Goal: Transaction & Acquisition: Purchase product/service

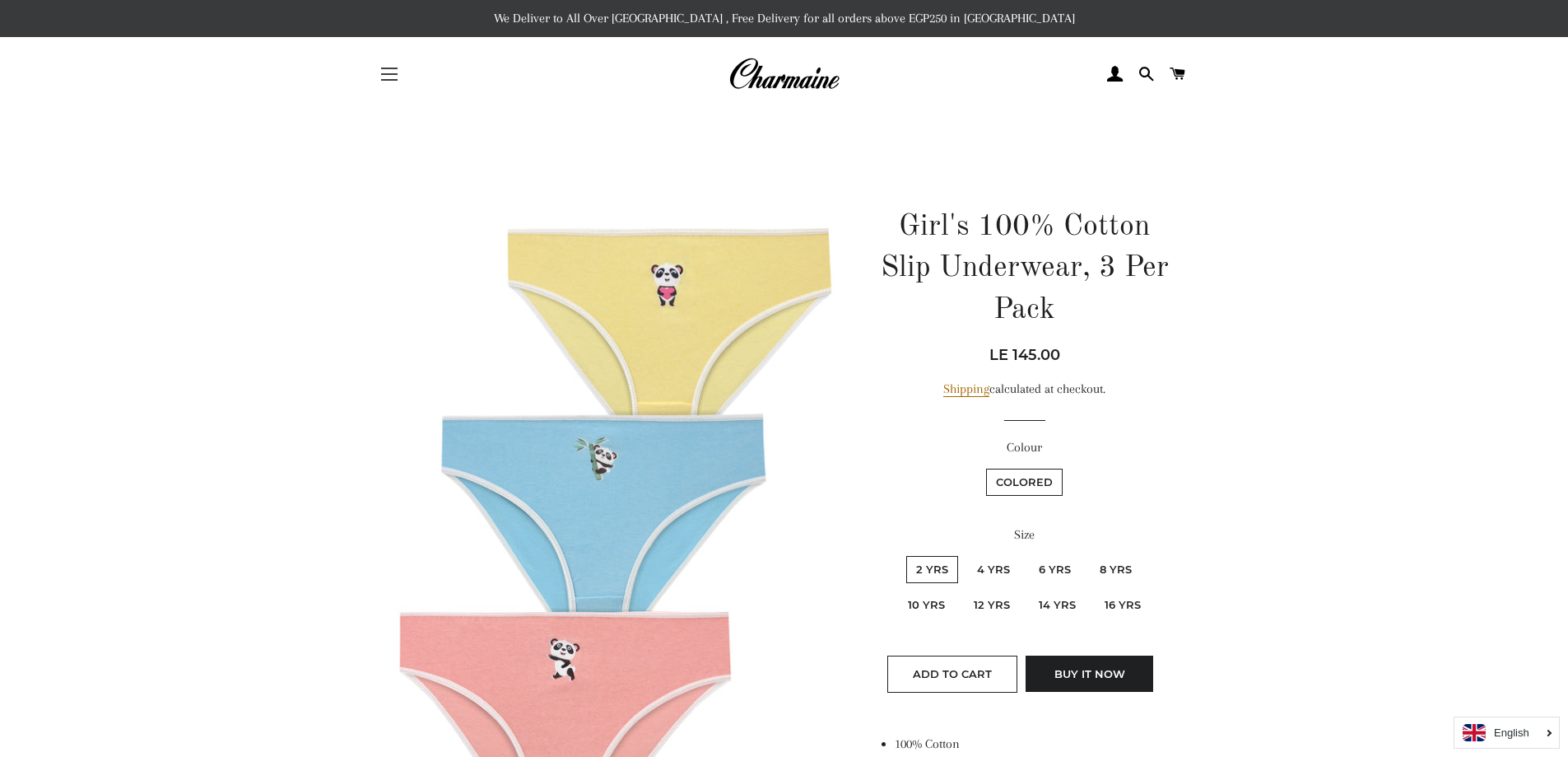
click at [396, 74] on span "button" at bounding box center [389, 74] width 16 height 2
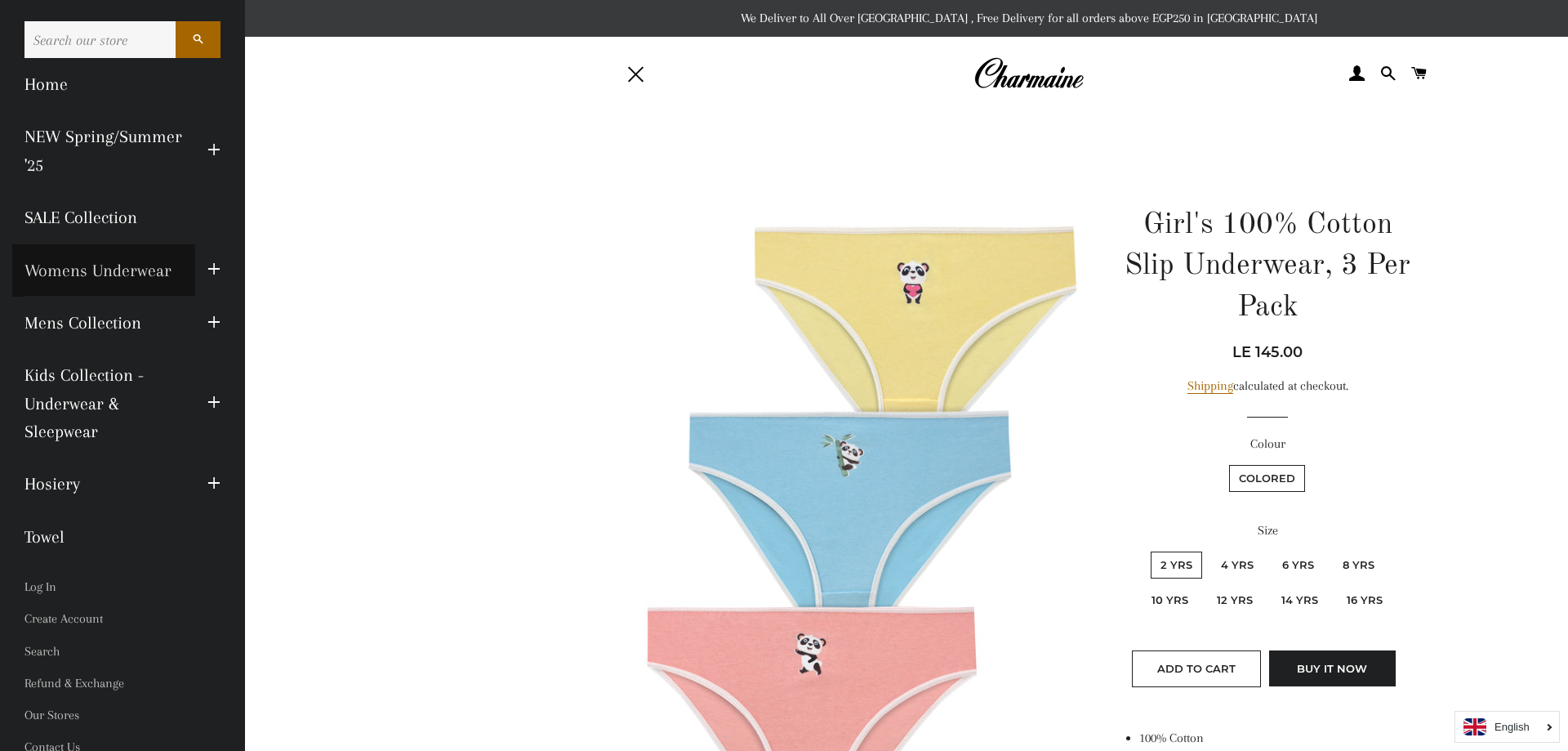
click at [110, 270] on link "Womens Underwear" at bounding box center [103, 270] width 183 height 53
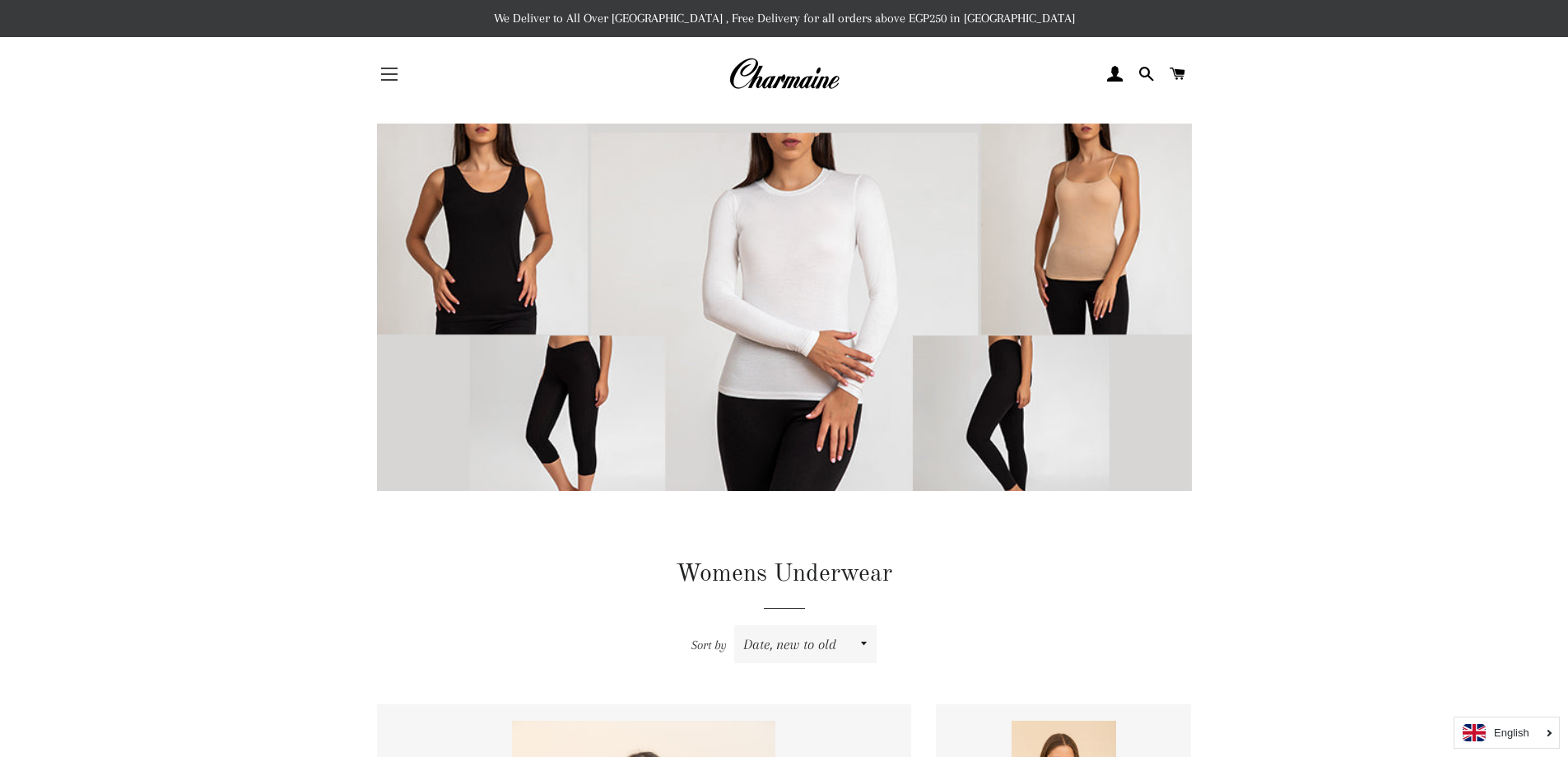
click at [389, 63] on button "Site navigation" at bounding box center [390, 75] width 42 height 42
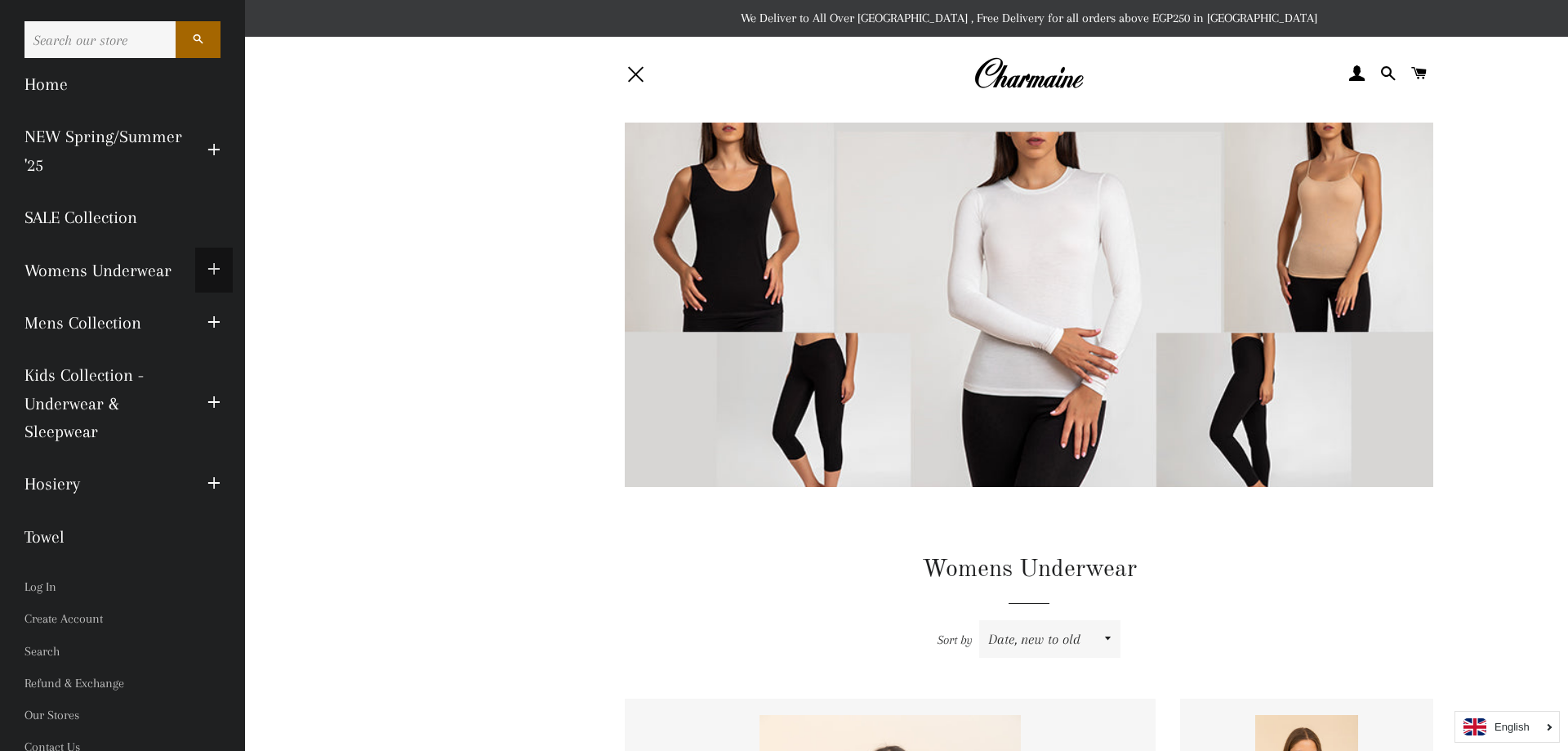
click at [208, 272] on button "Expand submenu Womens Underwear Collapse submenu Womens Underwear" at bounding box center [214, 270] width 38 height 45
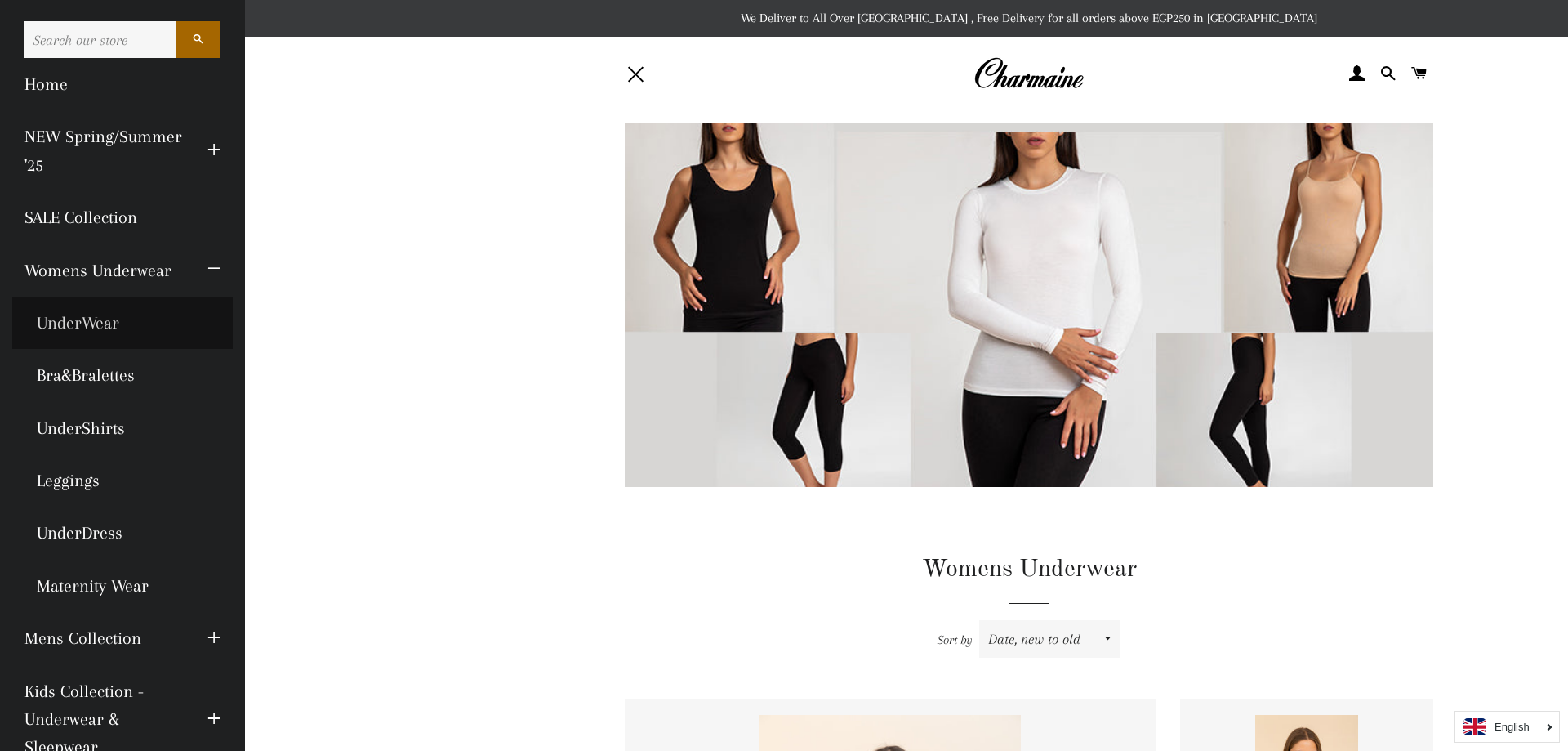
click at [100, 319] on link "UnderWear" at bounding box center [122, 323] width 221 height 53
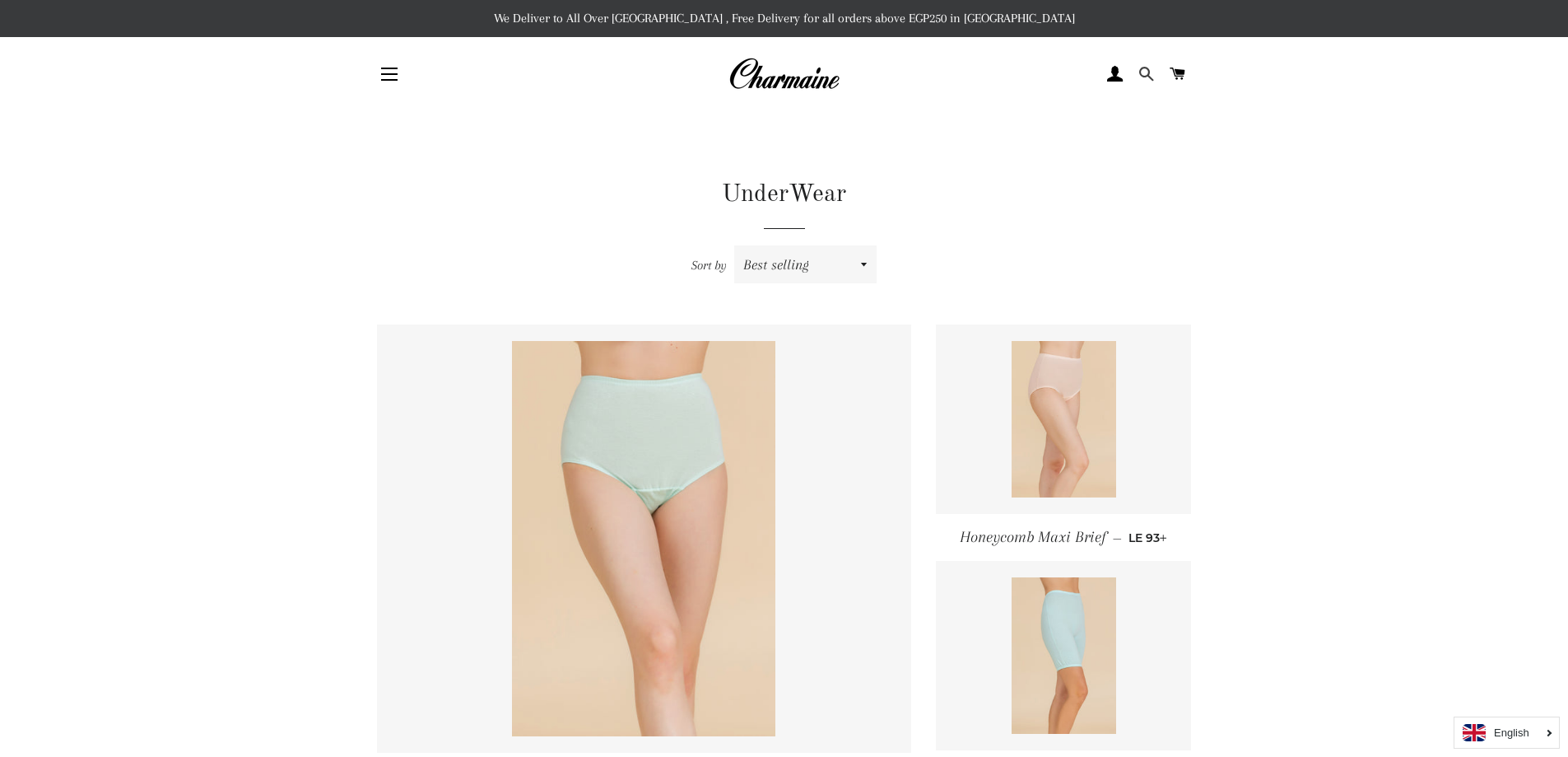
click at [1149, 75] on span at bounding box center [1146, 74] width 16 height 25
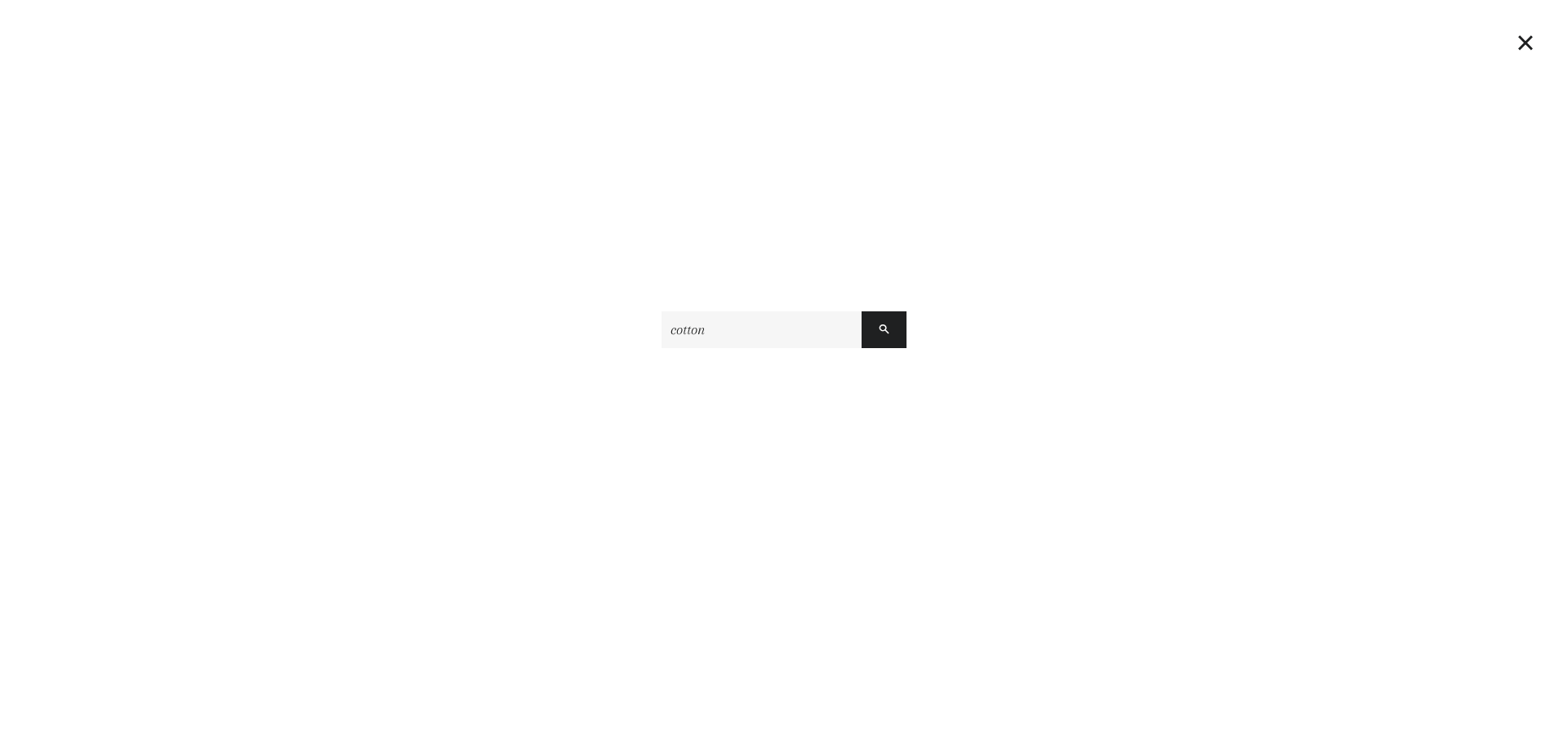
type input "cotton"
click at [862, 311] on button "Search" at bounding box center [884, 329] width 45 height 37
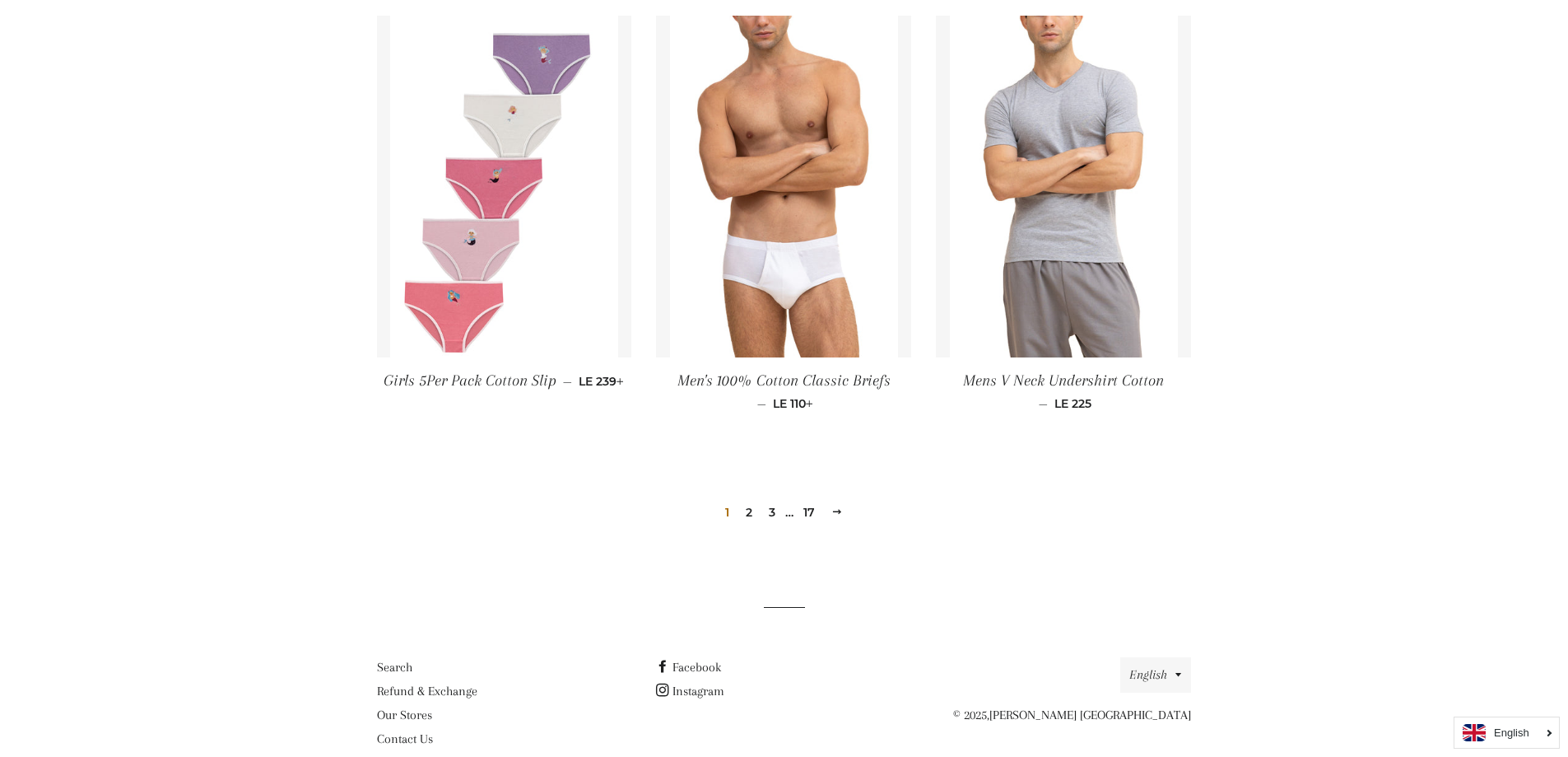
scroll to position [1731, 0]
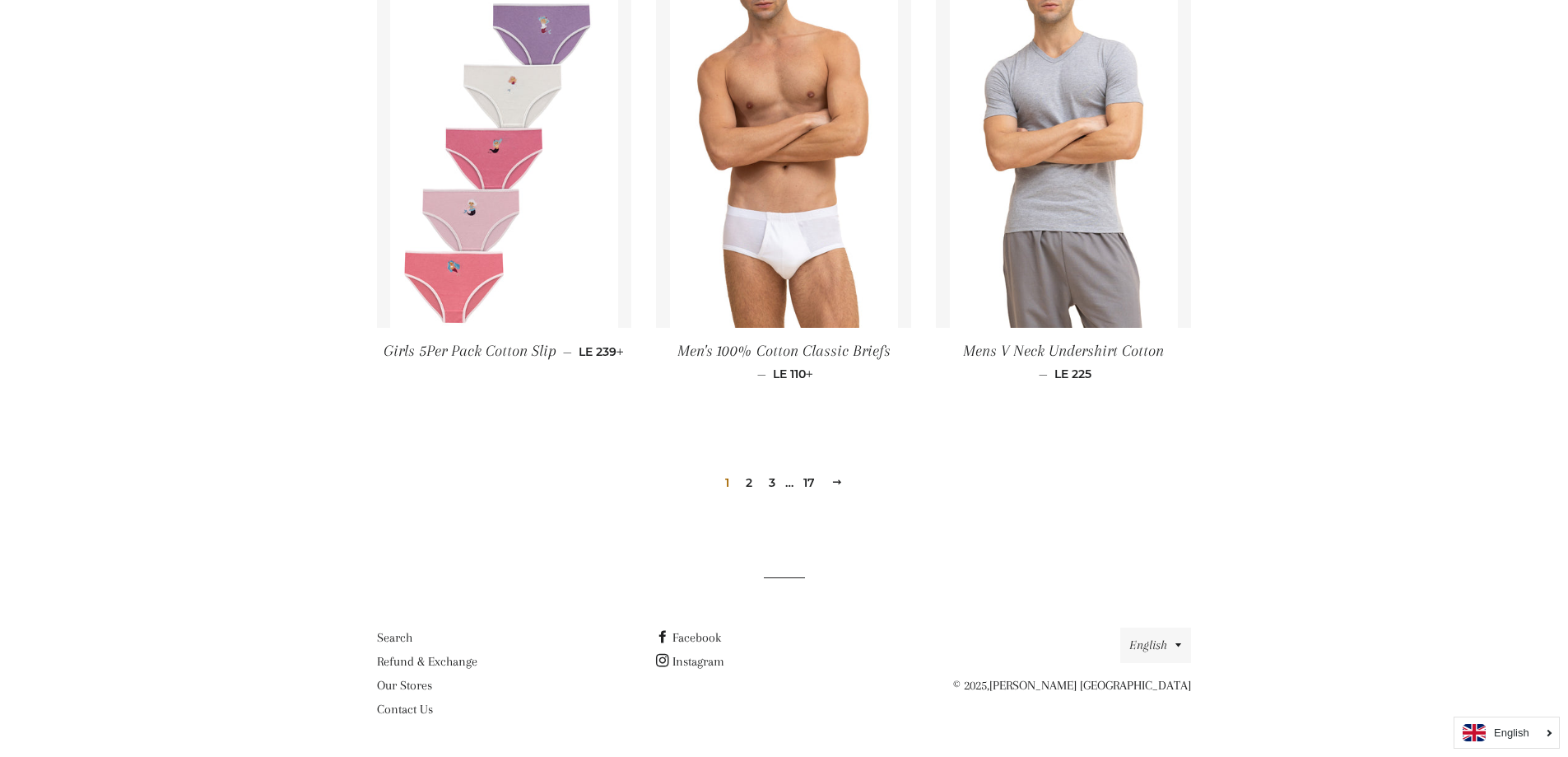
click at [748, 485] on link "2" at bounding box center [749, 483] width 20 height 25
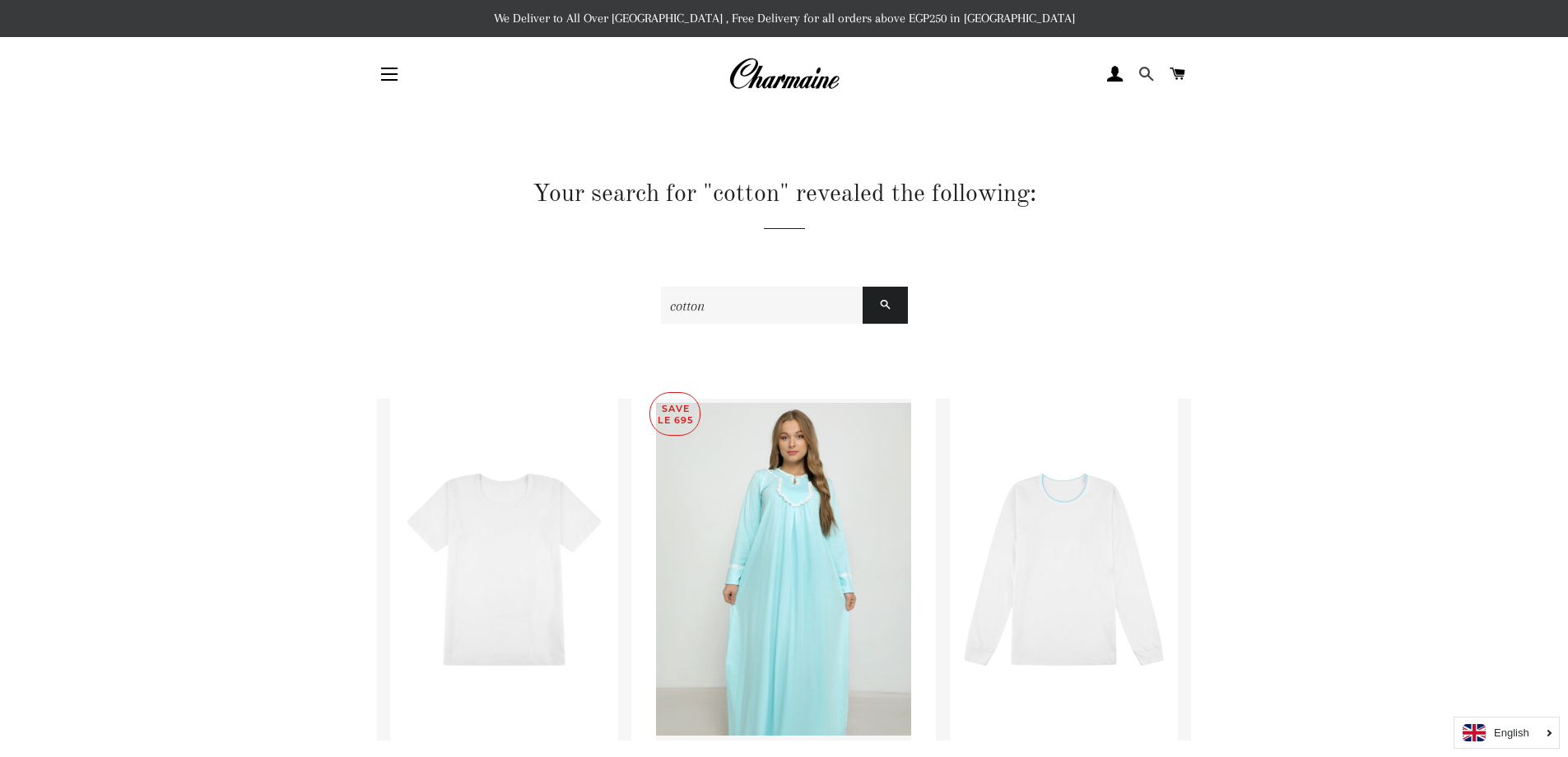
click at [1149, 67] on span at bounding box center [1146, 74] width 16 height 25
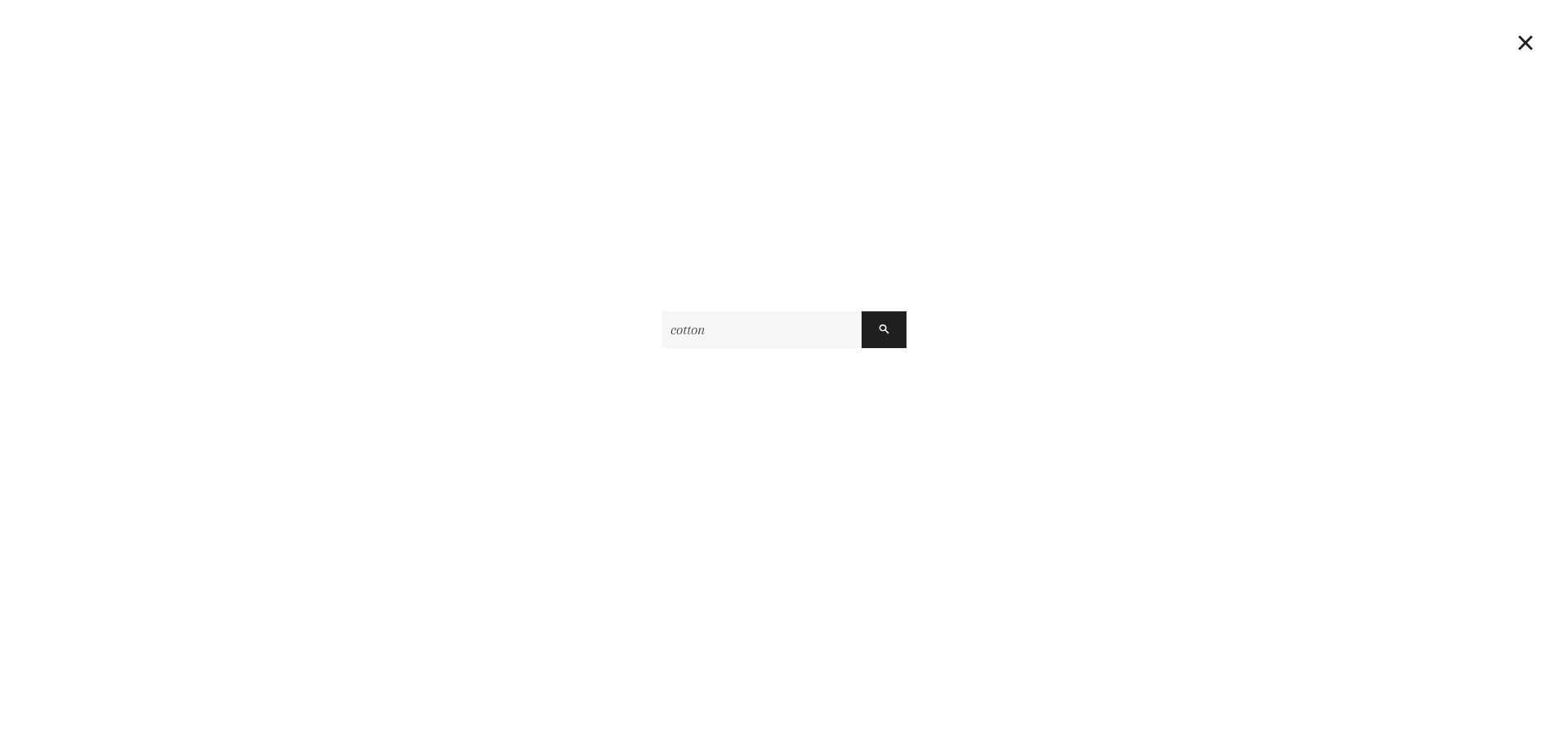
click at [749, 337] on input "cotton" at bounding box center [761, 329] width 200 height 37
type input "cotton panty"
click at [862, 311] on button "Search" at bounding box center [884, 329] width 45 height 37
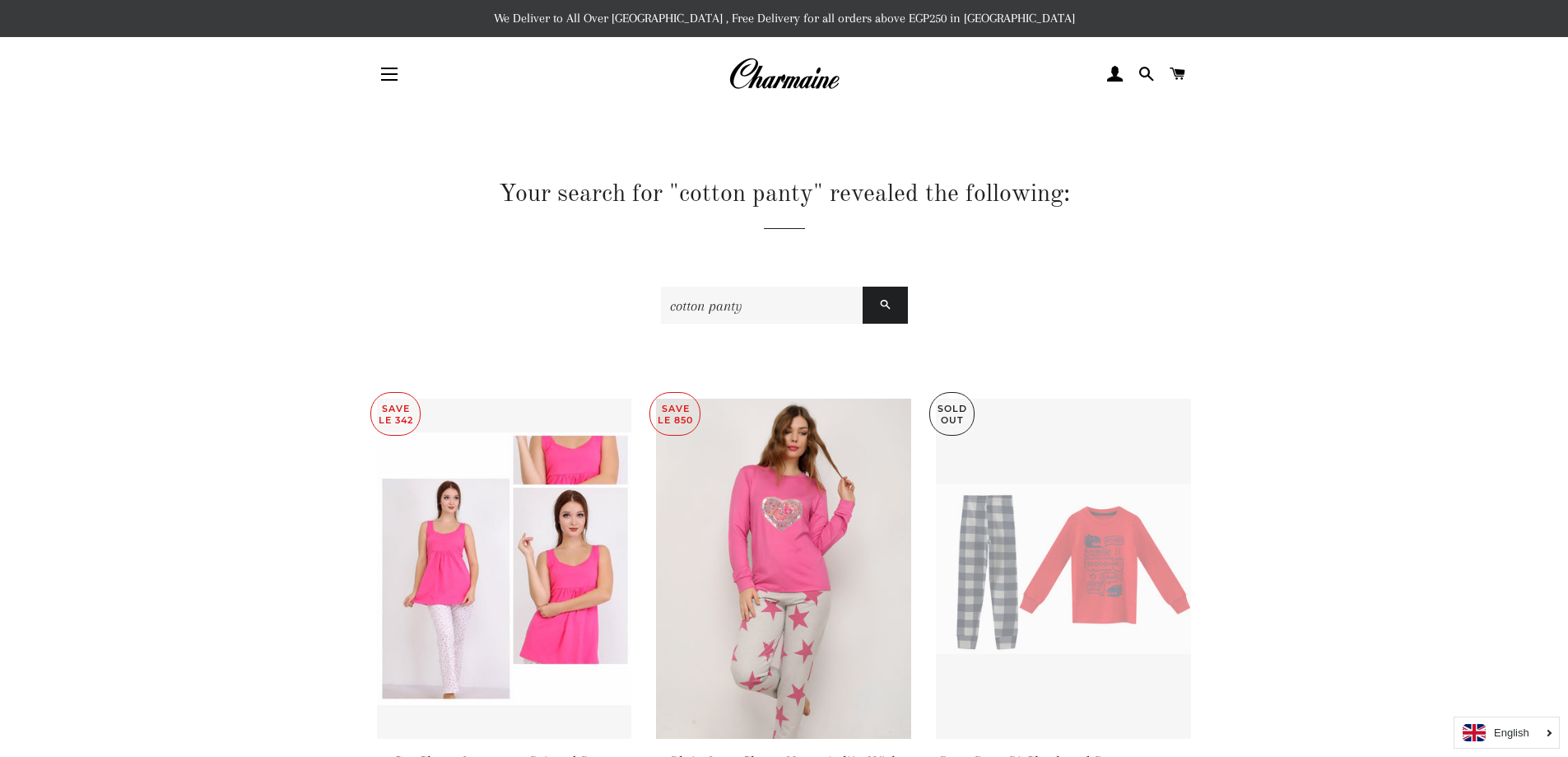
drag, startPoint x: 761, startPoint y: 308, endPoint x: 713, endPoint y: 305, distance: 48.1
click at [757, 308] on input "cotton panty" at bounding box center [762, 305] width 202 height 37
click at [727, 308] on input "cotton panty" at bounding box center [762, 305] width 202 height 37
type input "cotton underwear women"
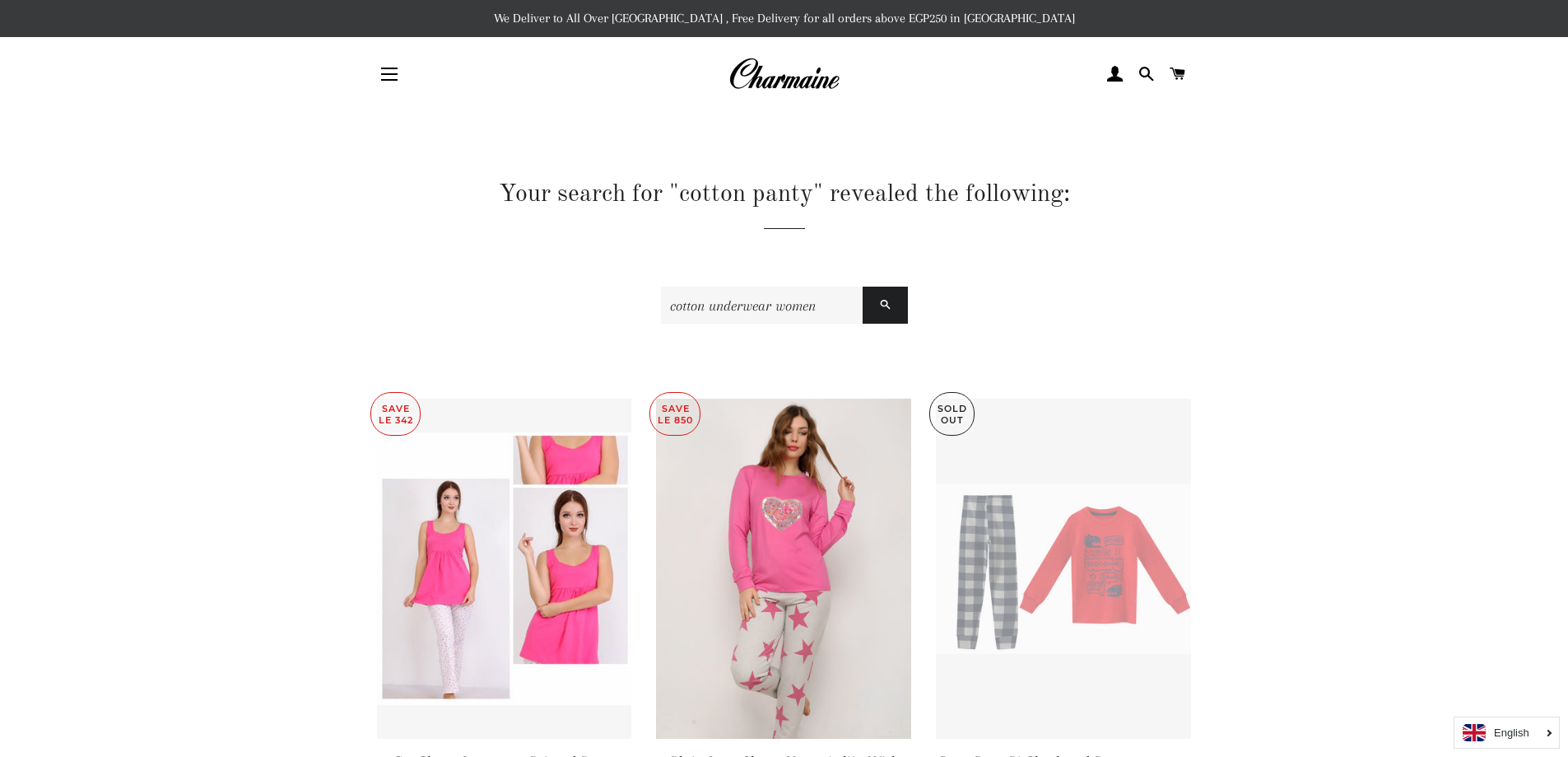
click at [863, 287] on button "Search" at bounding box center [886, 305] width 45 height 37
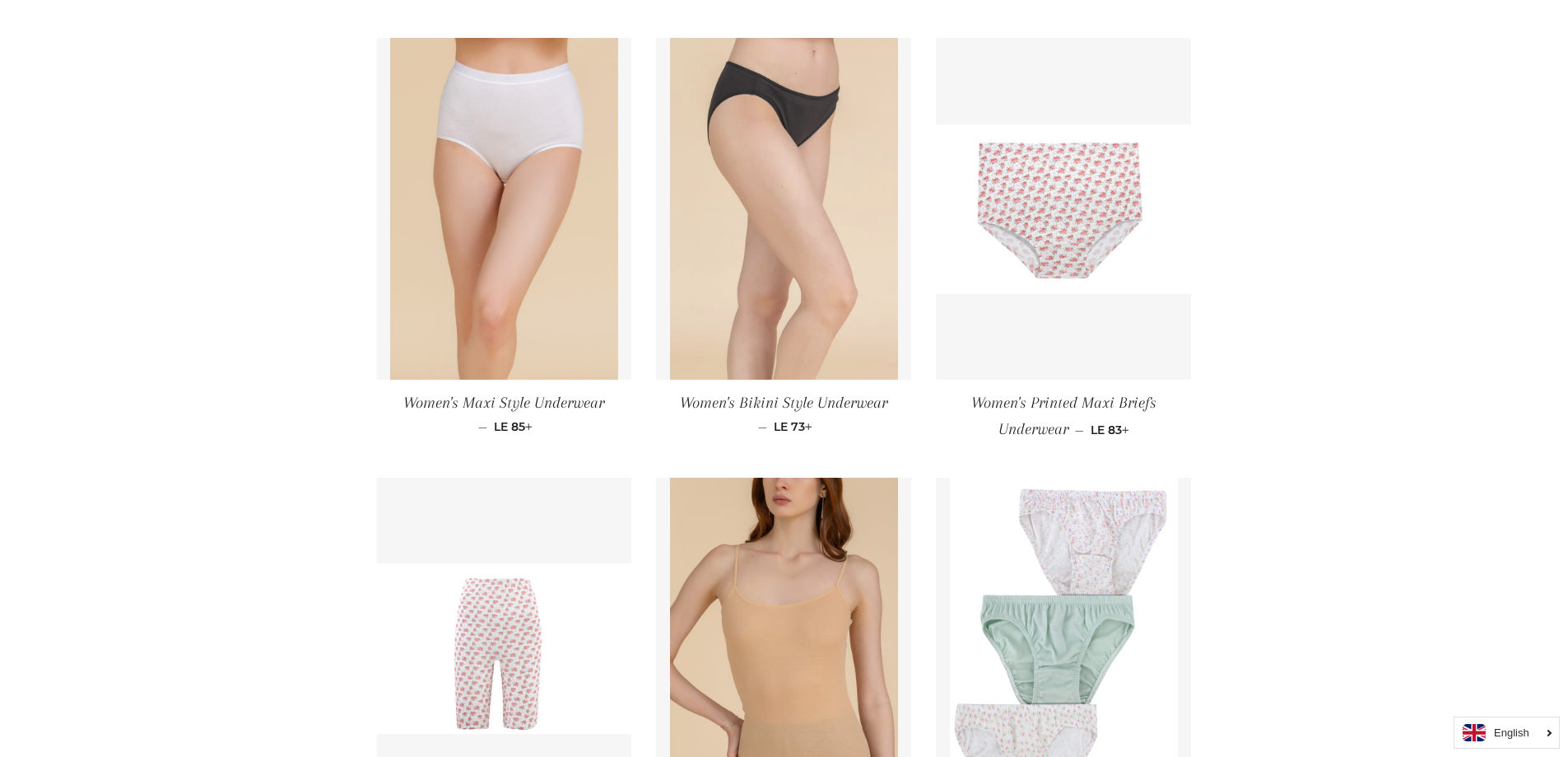
scroll to position [823, 0]
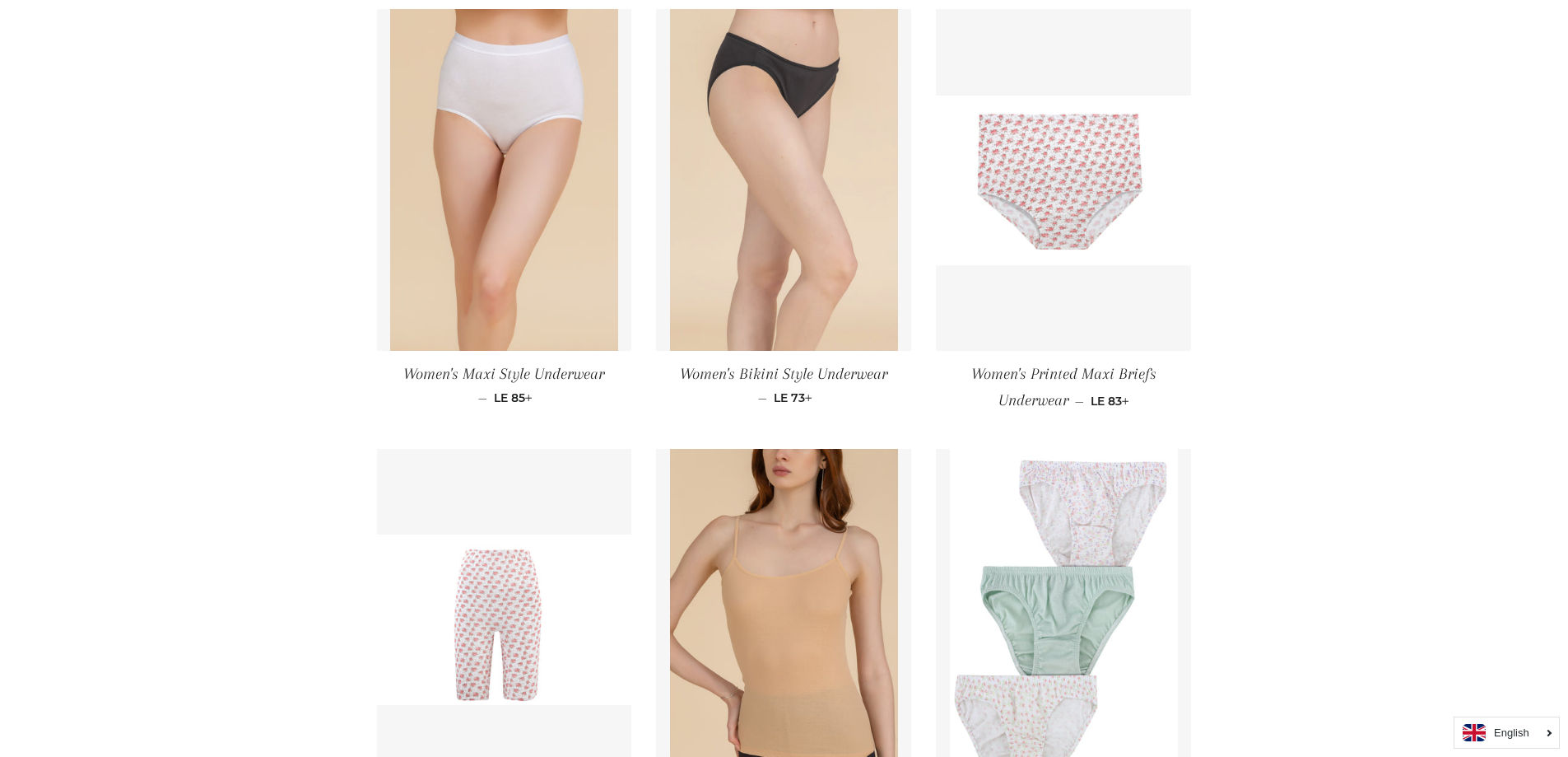
click at [826, 137] on img at bounding box center [784, 180] width 228 height 342
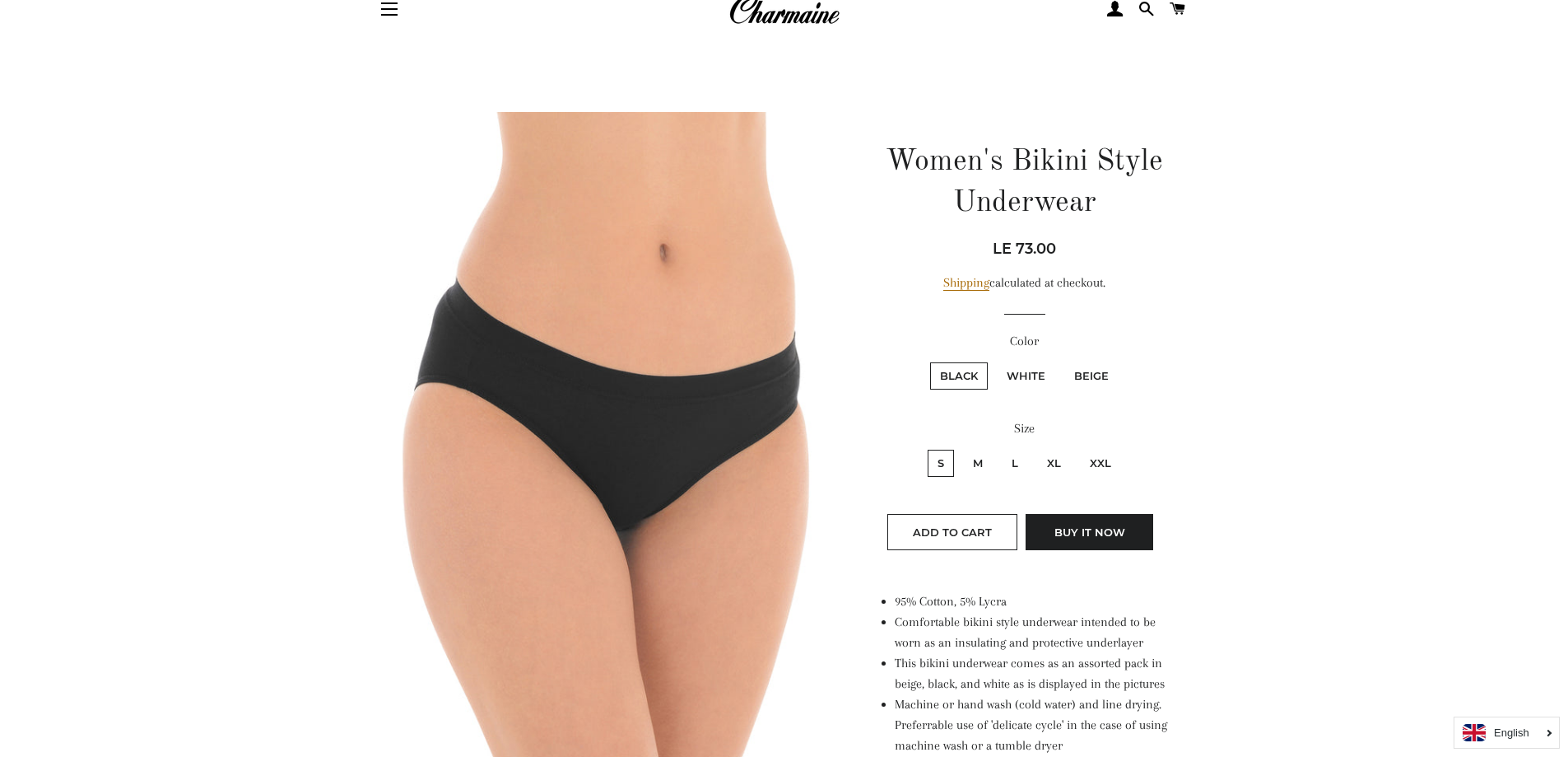
scroll to position [165, 0]
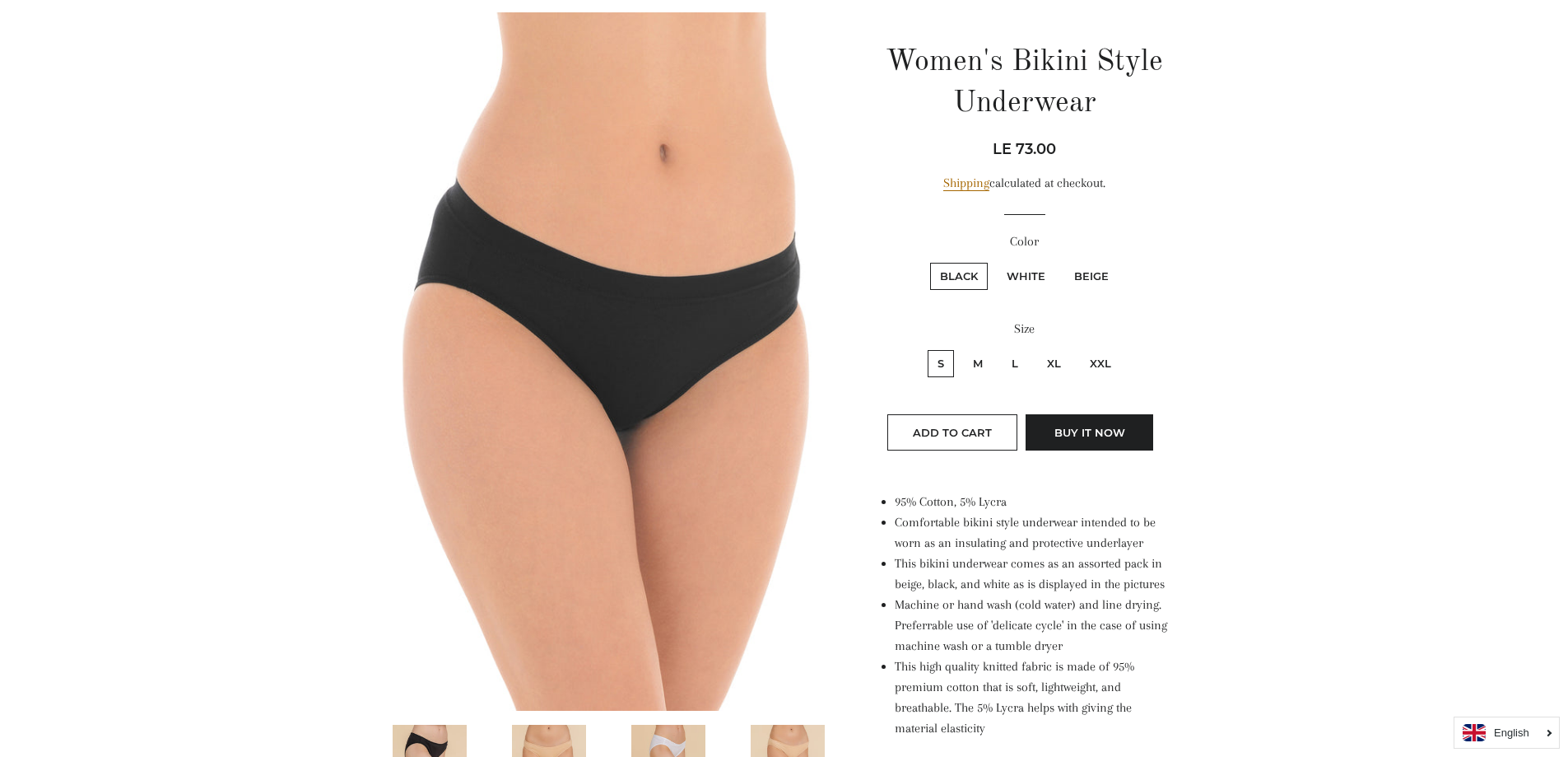
click at [1037, 274] on label "White" at bounding box center [1027, 276] width 59 height 27
click at [995, 261] on input "White" at bounding box center [995, 260] width 1 height 1
radio input "true"
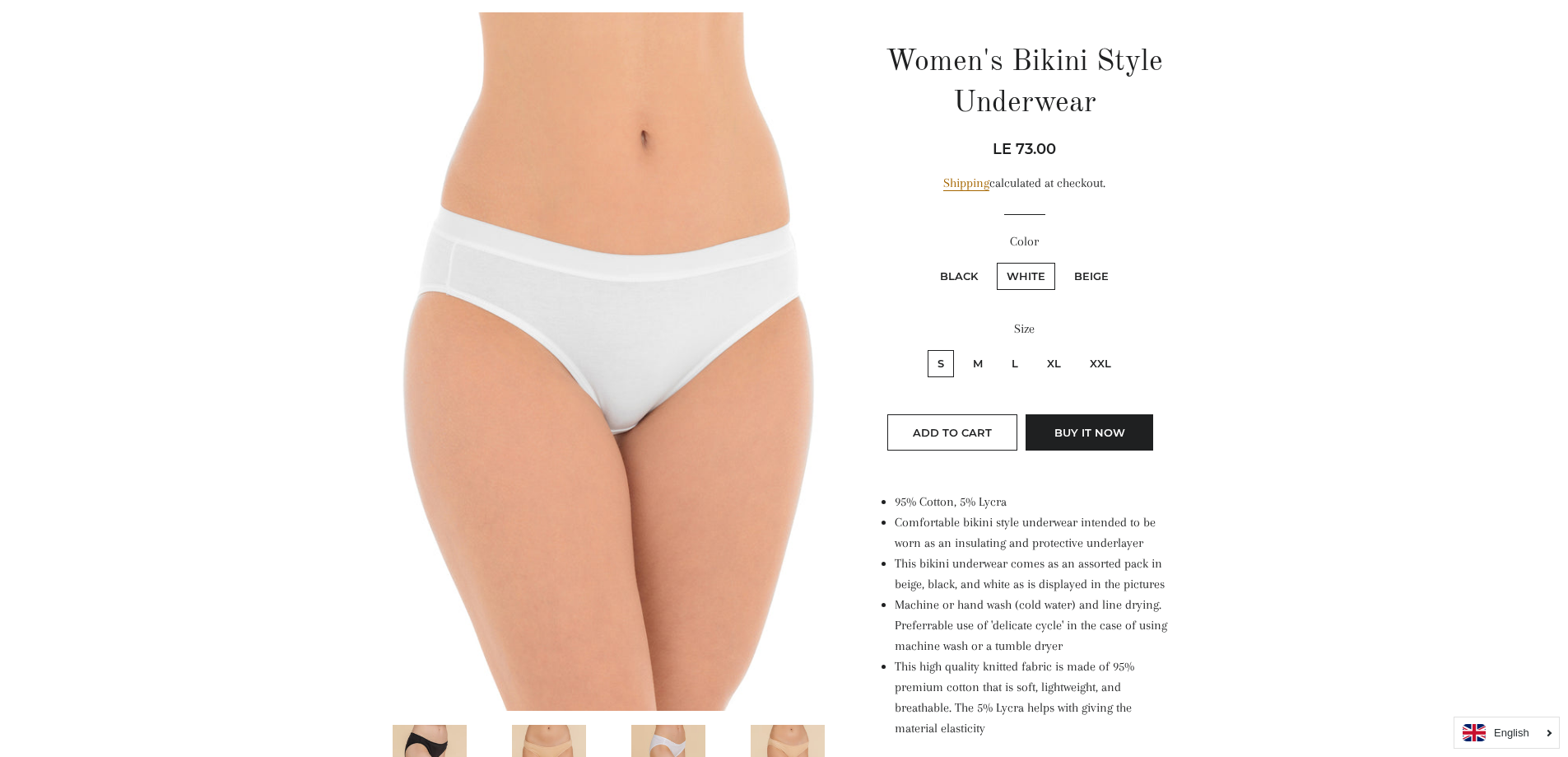
click at [1087, 275] on label "Beige" at bounding box center [1091, 276] width 54 height 27
click at [1063, 261] on input "Beige" at bounding box center [1062, 260] width 1 height 1
radio input "true"
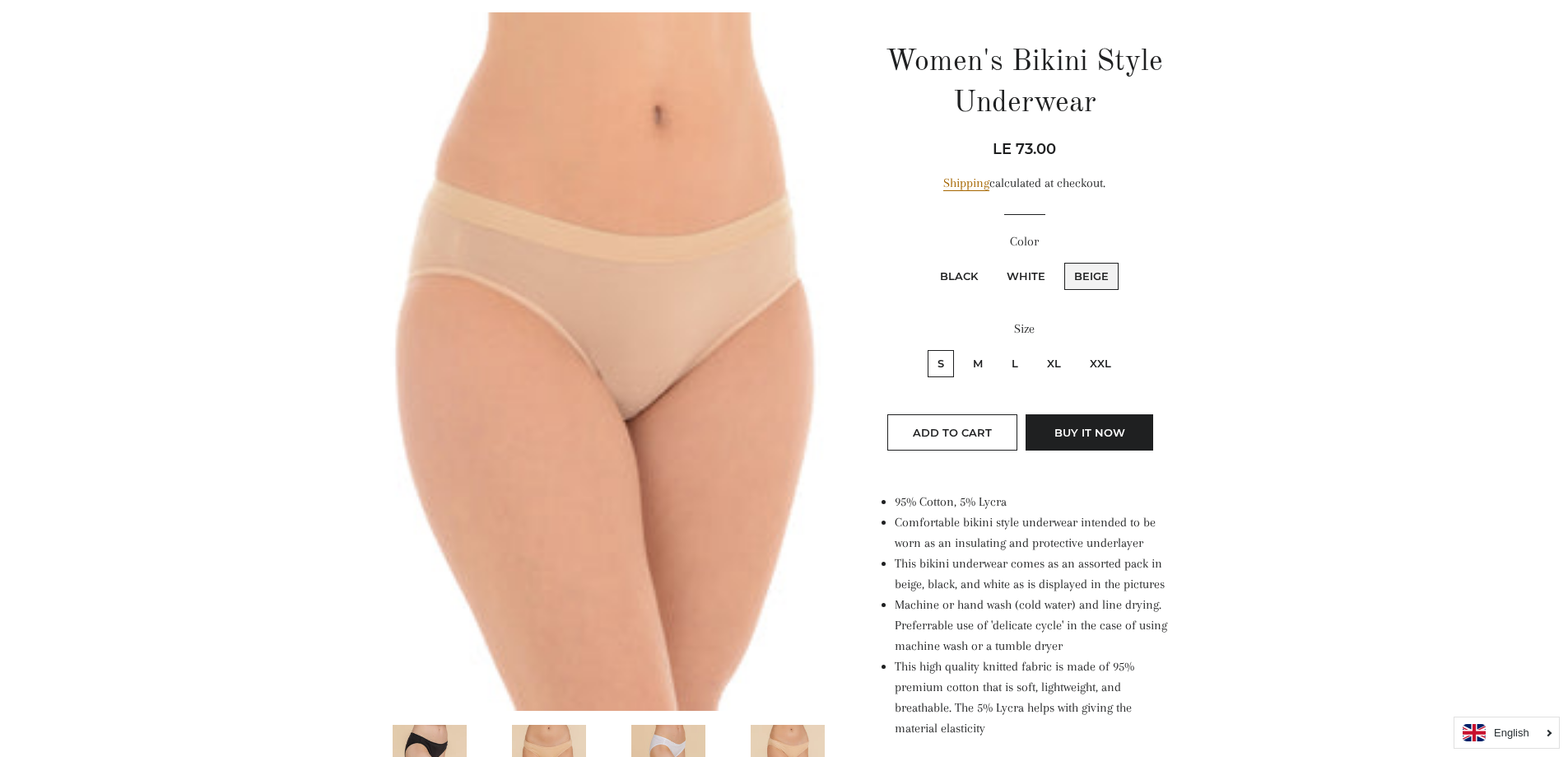
scroll to position [494, 0]
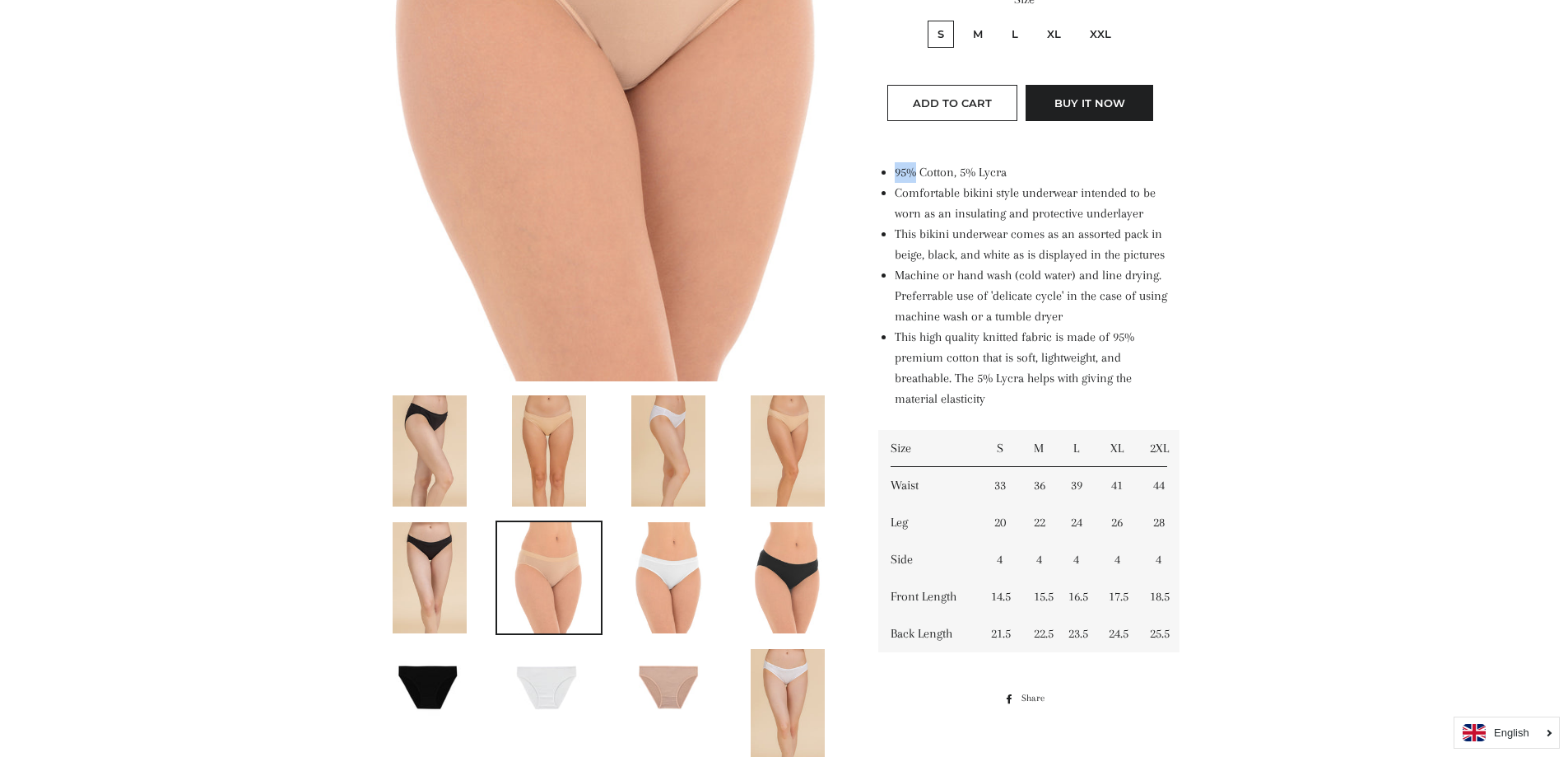
drag, startPoint x: 915, startPoint y: 173, endPoint x: 886, endPoint y: 174, distance: 29.0
click at [895, 174] on li "95% Cotton, 5% Lycra" at bounding box center [1032, 172] width 275 height 21
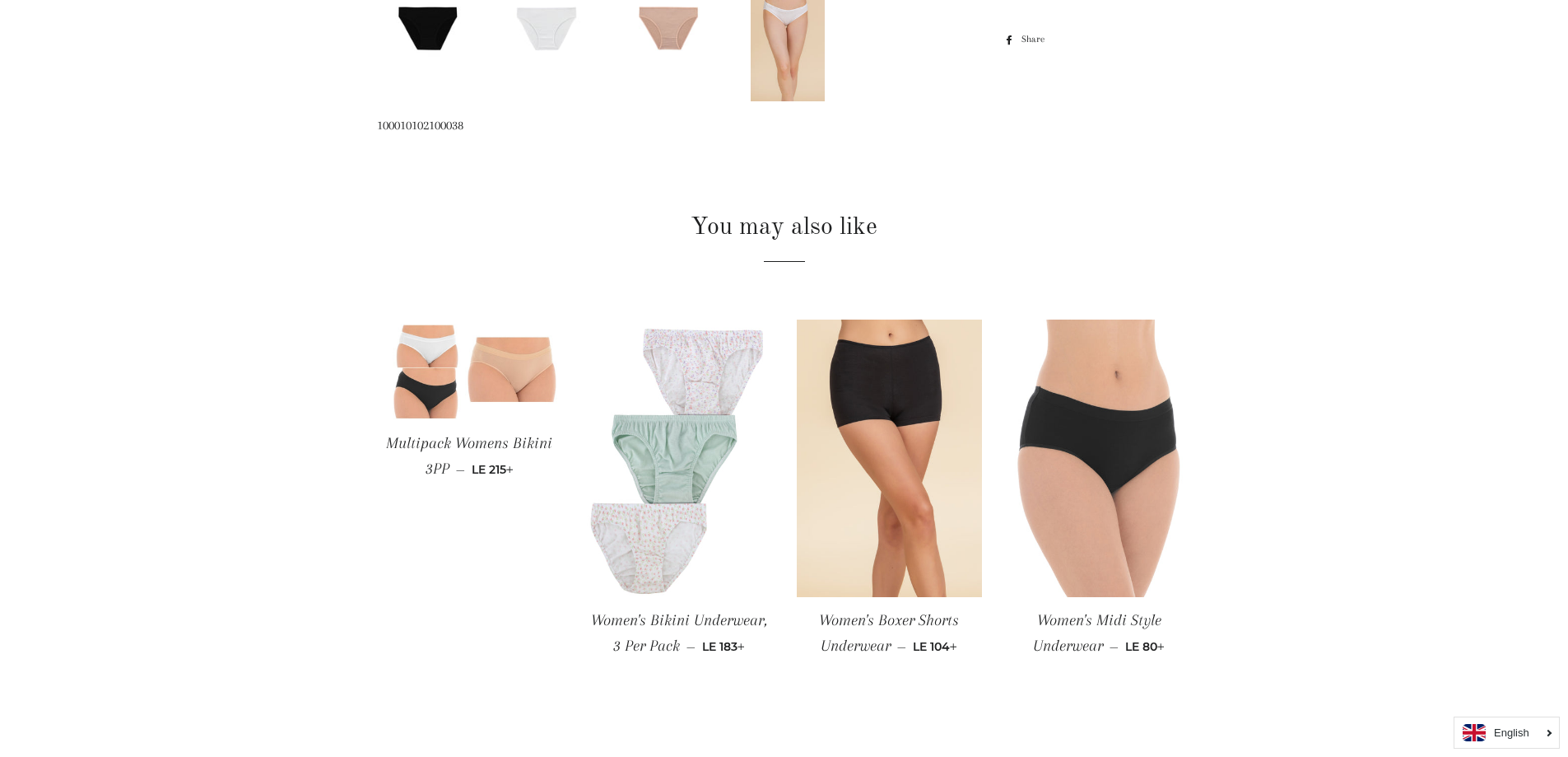
scroll to position [576, 0]
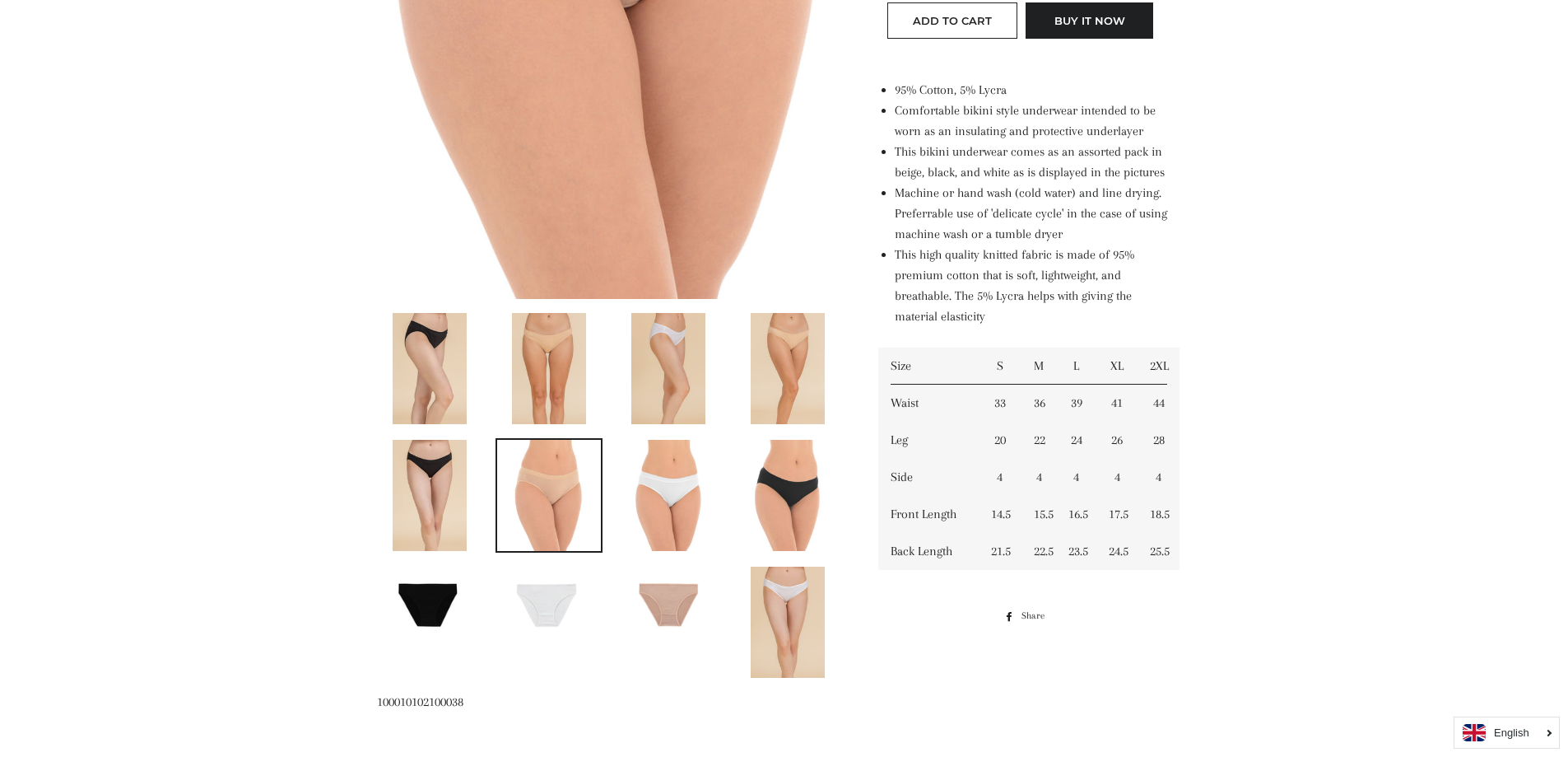
click at [1271, 216] on main at bounding box center [784, 418] width 1568 height 1769
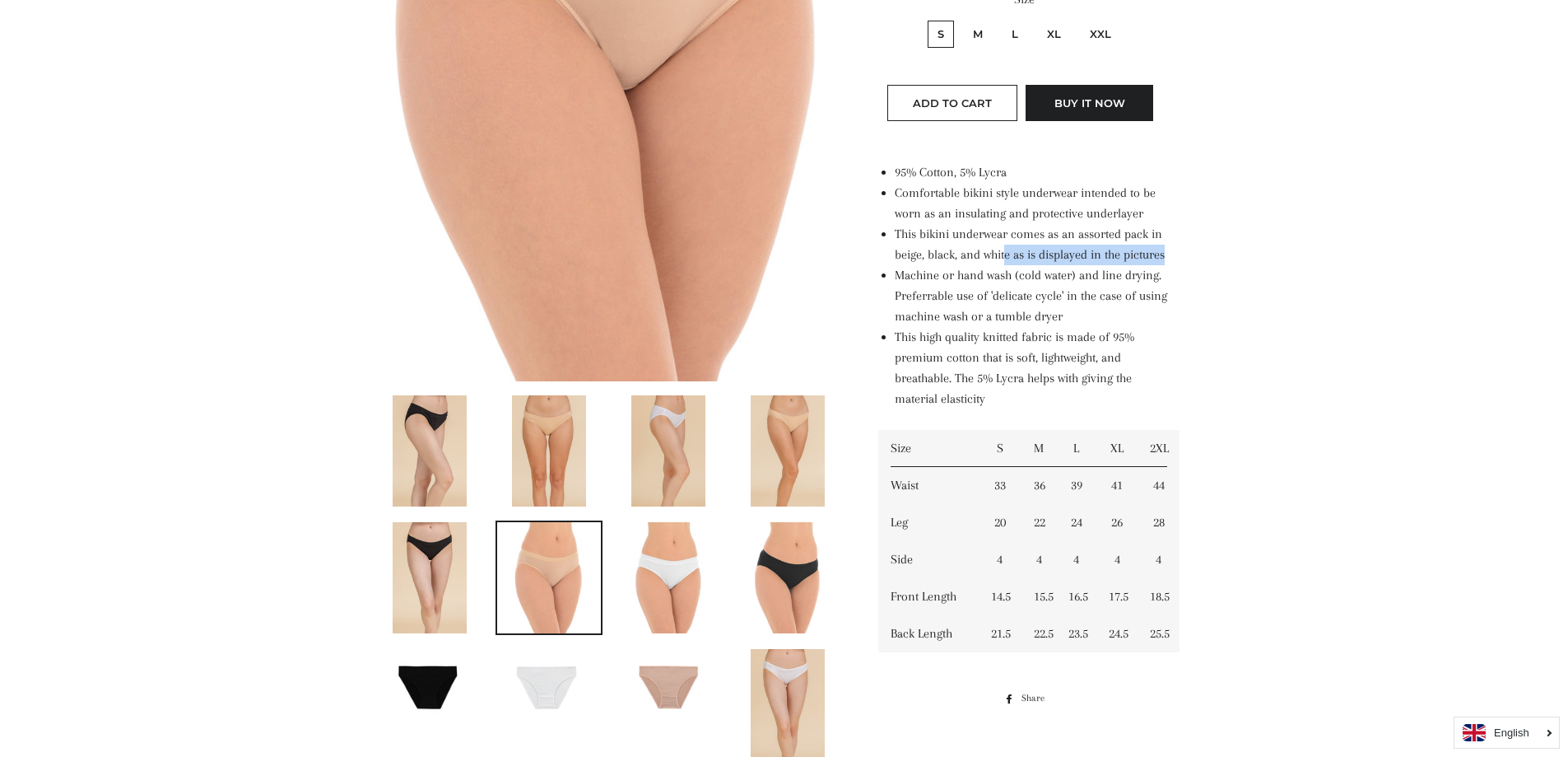
drag, startPoint x: 1011, startPoint y: 253, endPoint x: 1178, endPoint y: 249, distance: 167.0
click at [1178, 249] on div "Women's Bikini Style Underwear Regular price Sale price LE 73.00 Unit price / p…" at bounding box center [1016, 197] width 350 height 1029
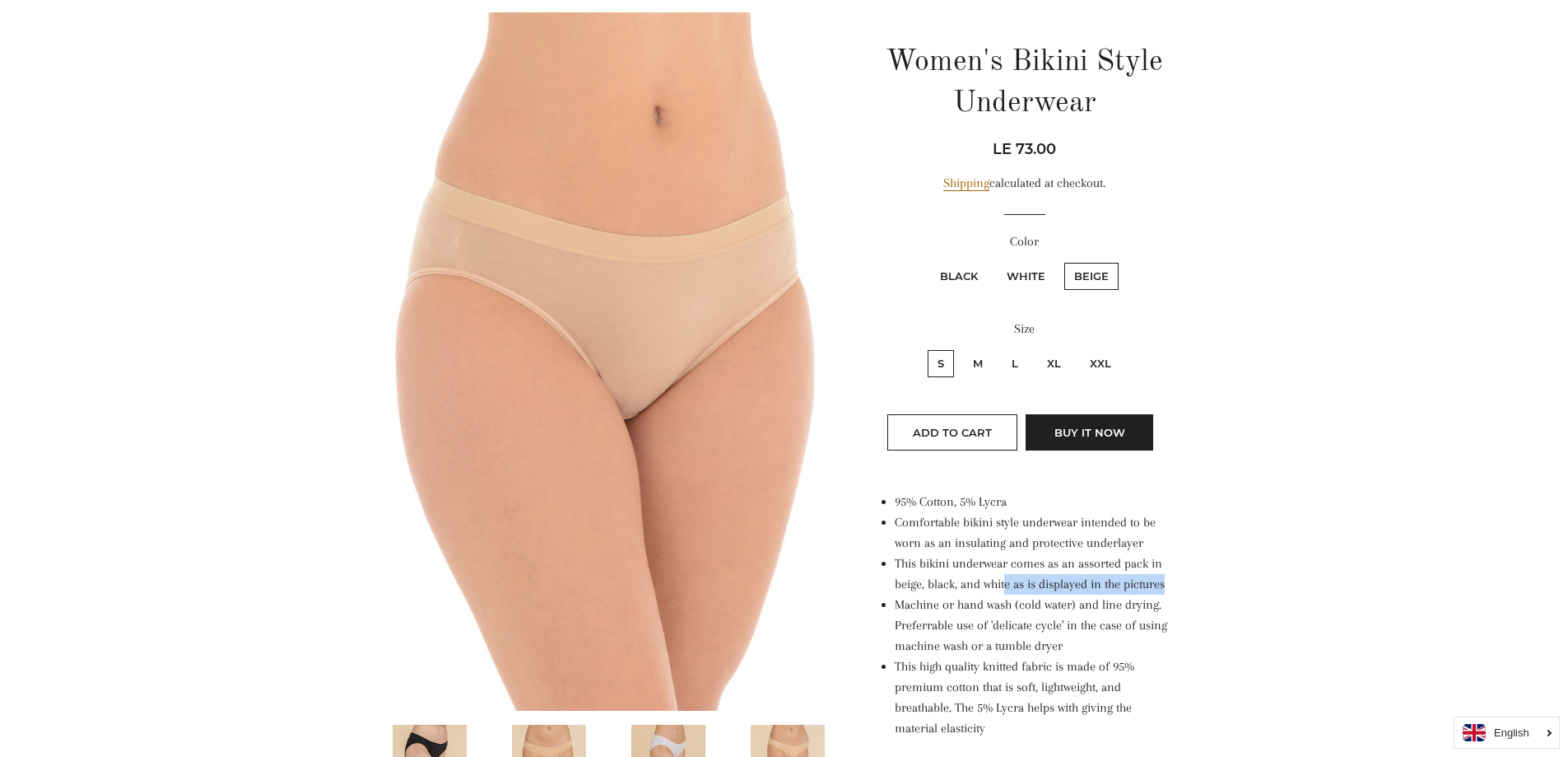
scroll to position [0, 0]
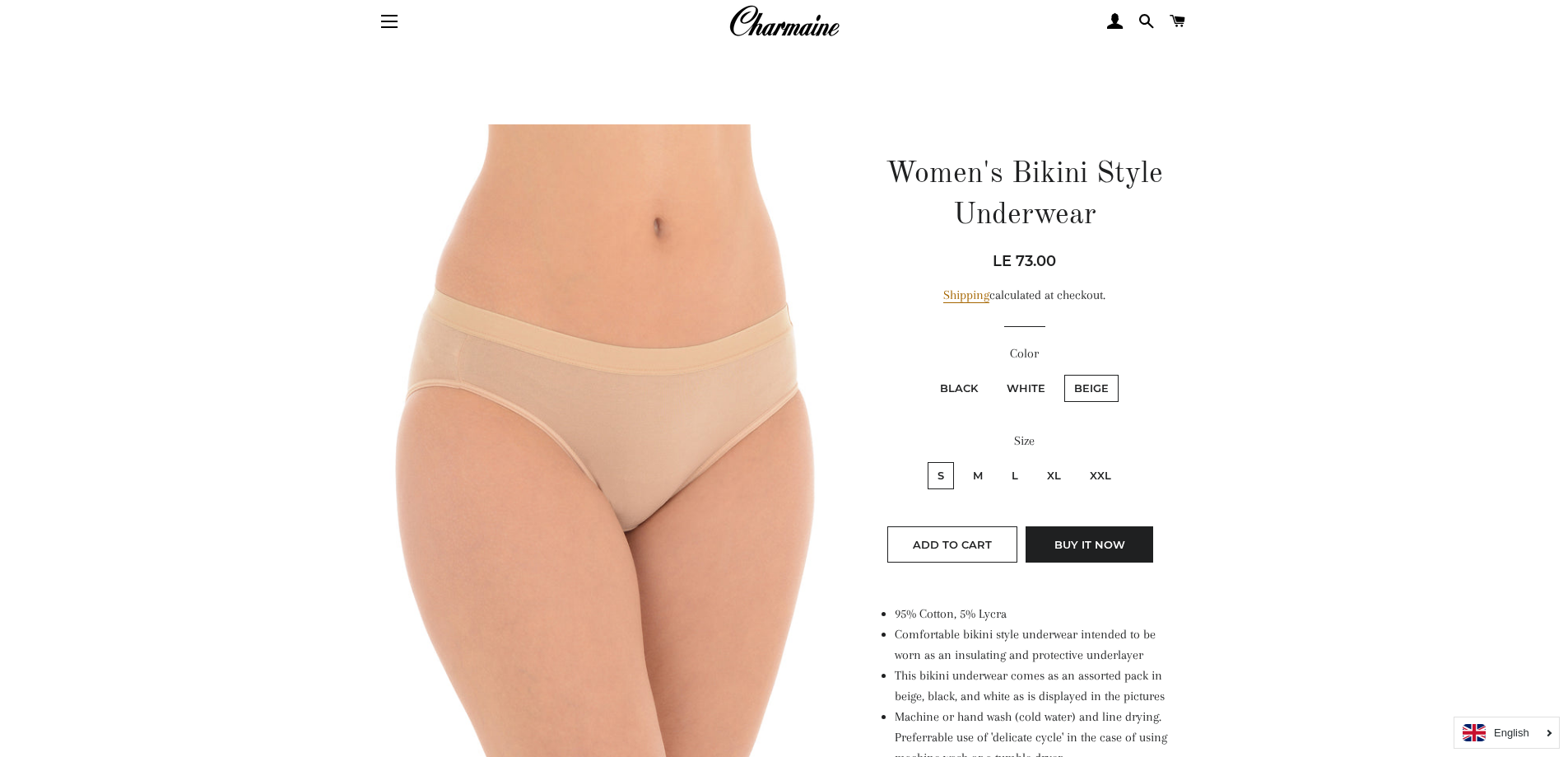
scroll to position [82, 0]
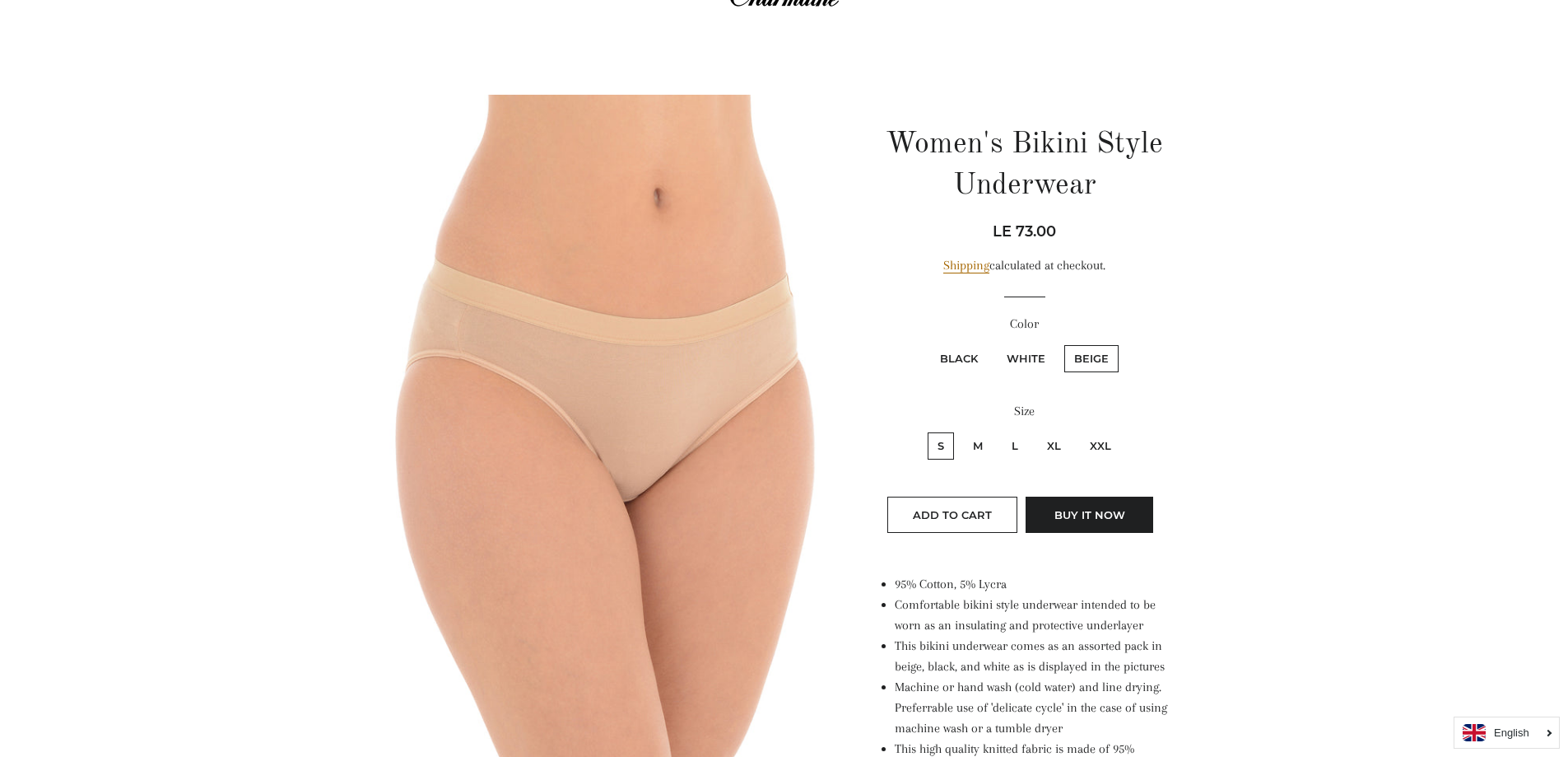
click at [1031, 352] on label "White" at bounding box center [1027, 359] width 59 height 27
click at [995, 343] on input "White" at bounding box center [995, 343] width 1 height 1
radio input "true"
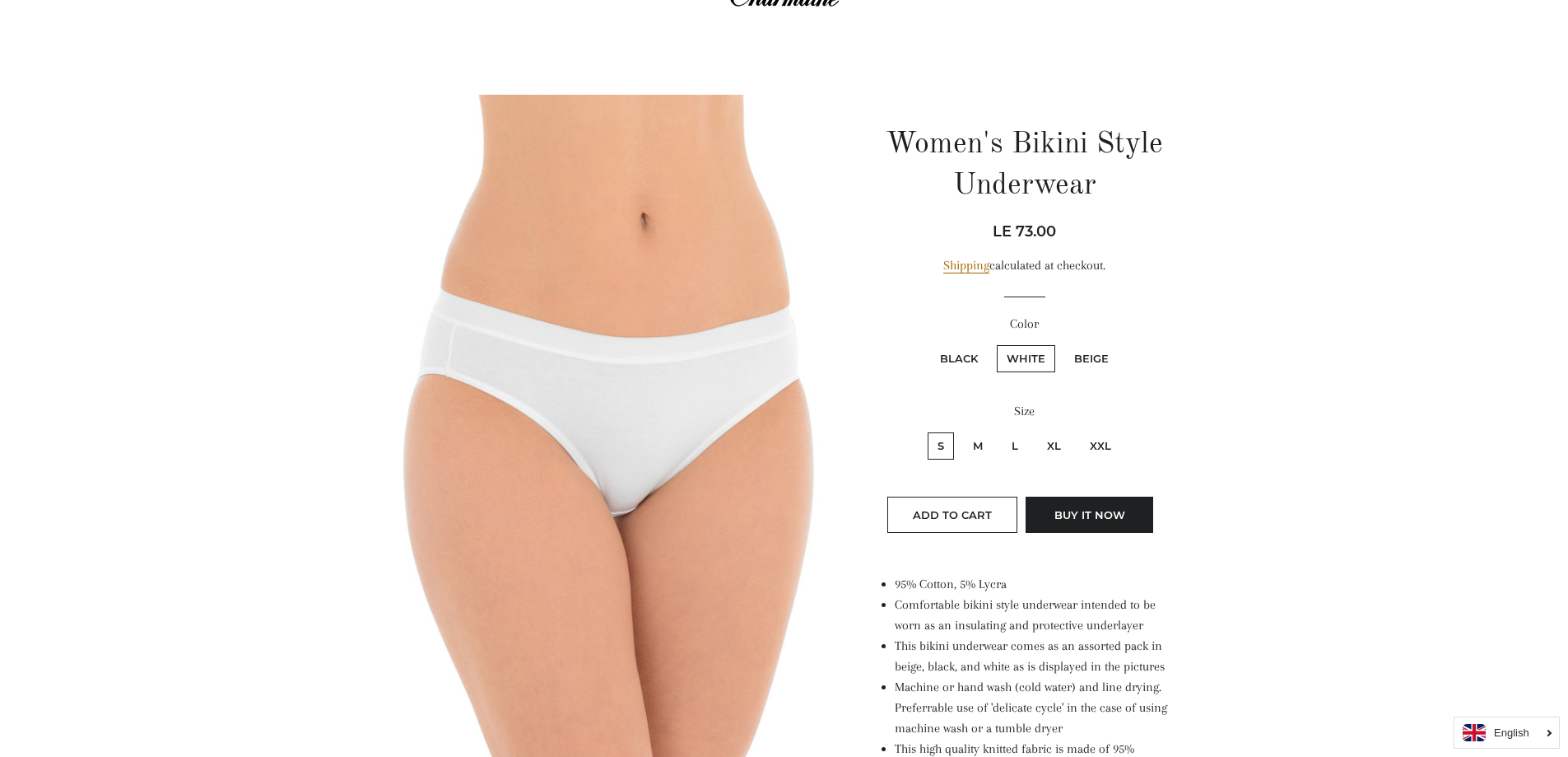
click at [960, 353] on label "Black" at bounding box center [959, 359] width 58 height 27
click at [928, 343] on input "Black" at bounding box center [928, 343] width 1 height 1
radio input "true"
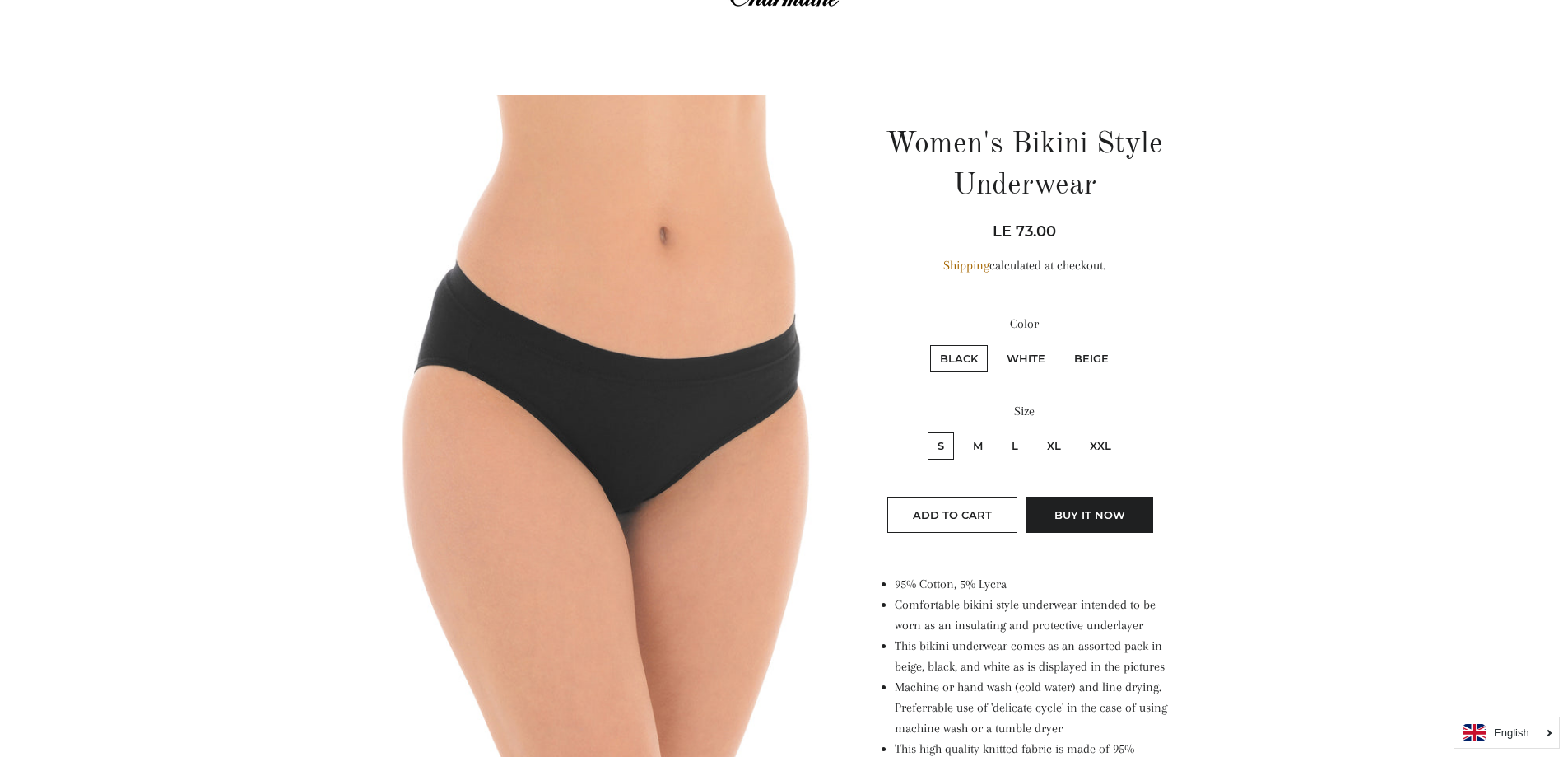
click at [1048, 438] on label "XL" at bounding box center [1054, 446] width 34 height 27
click at [1036, 431] on input "XL" at bounding box center [1035, 430] width 1 height 1
radio input "true"
click at [975, 514] on span "Add to Cart" at bounding box center [953, 515] width 79 height 13
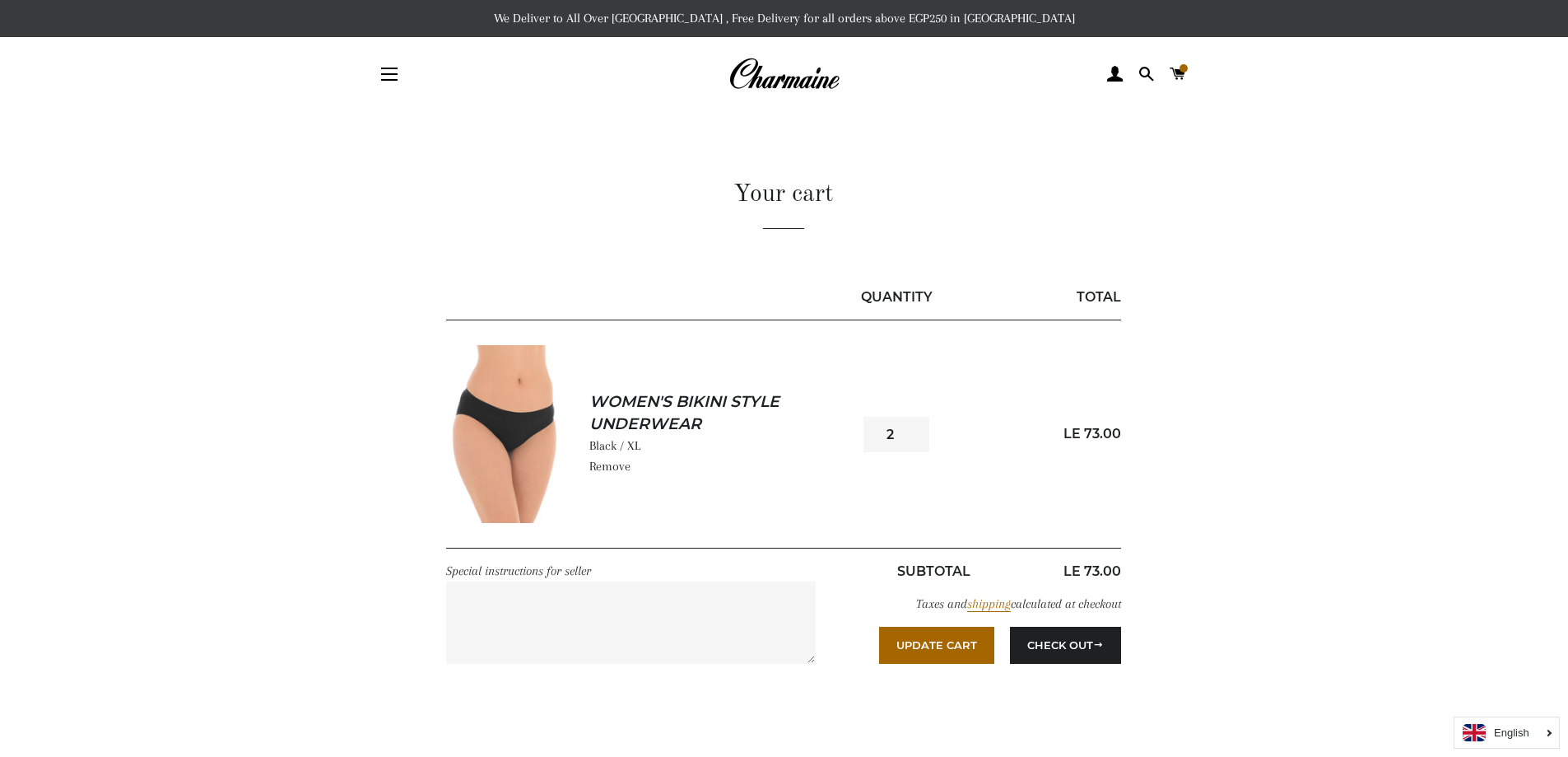
click at [914, 428] on input "2" at bounding box center [897, 433] width 66 height 35
click at [914, 428] on input "3" at bounding box center [897, 433] width 66 height 35
click at [914, 428] on input "4" at bounding box center [897, 433] width 66 height 35
click at [914, 428] on input "5" at bounding box center [897, 433] width 66 height 35
type input "6"
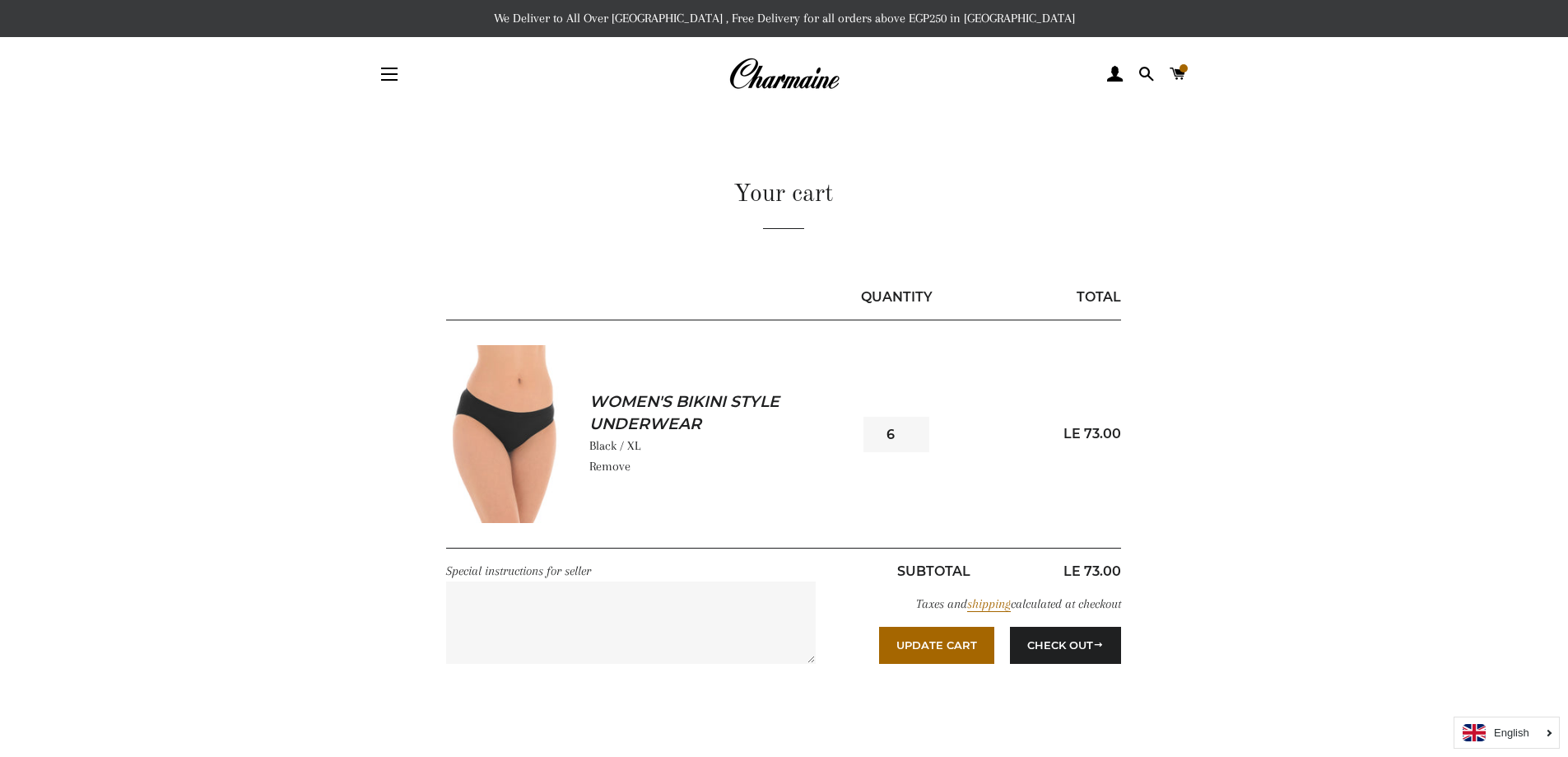
click at [914, 428] on input "6" at bounding box center [897, 433] width 66 height 35
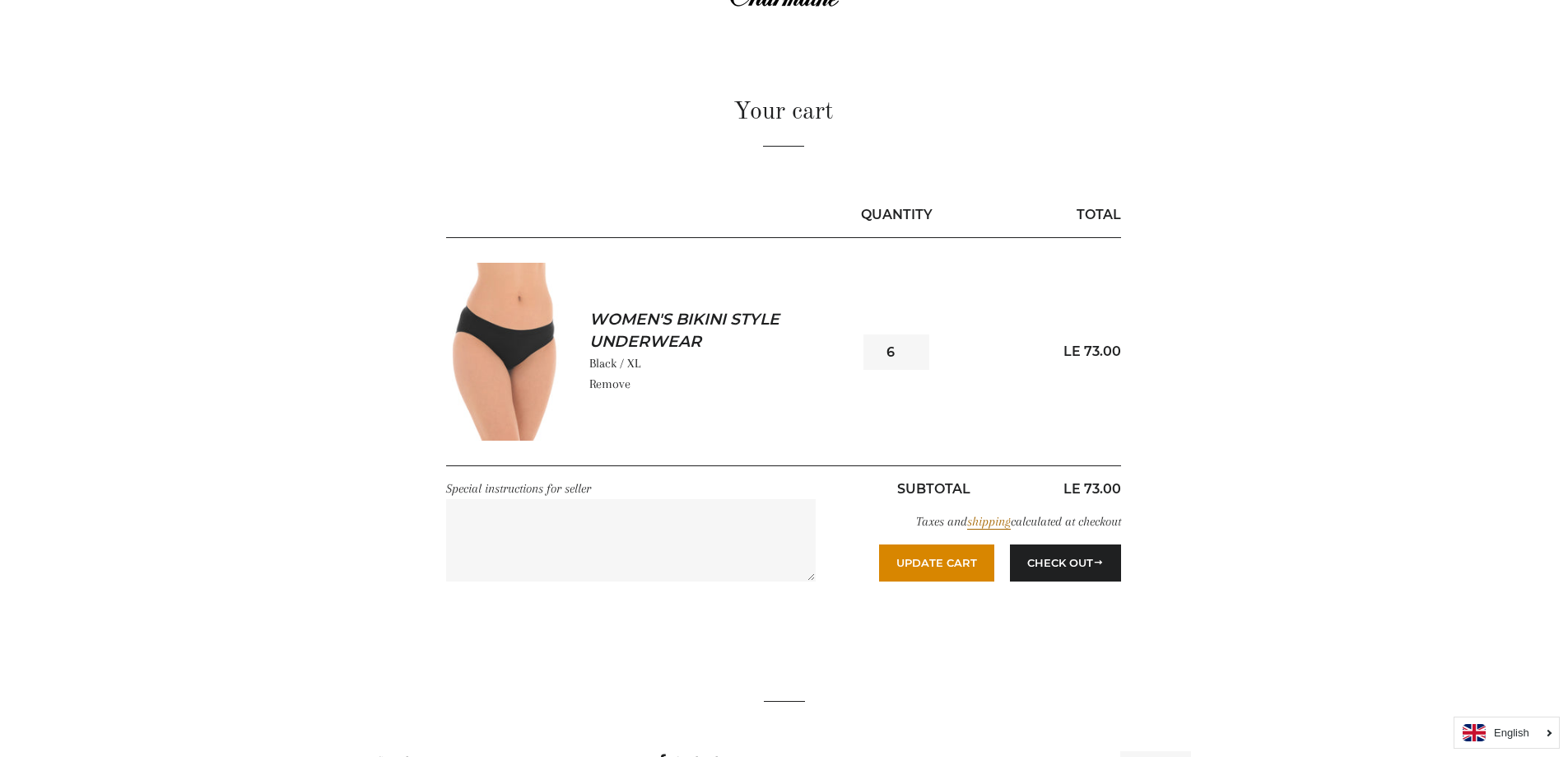
click at [930, 567] on button "Update Cart" at bounding box center [937, 562] width 115 height 36
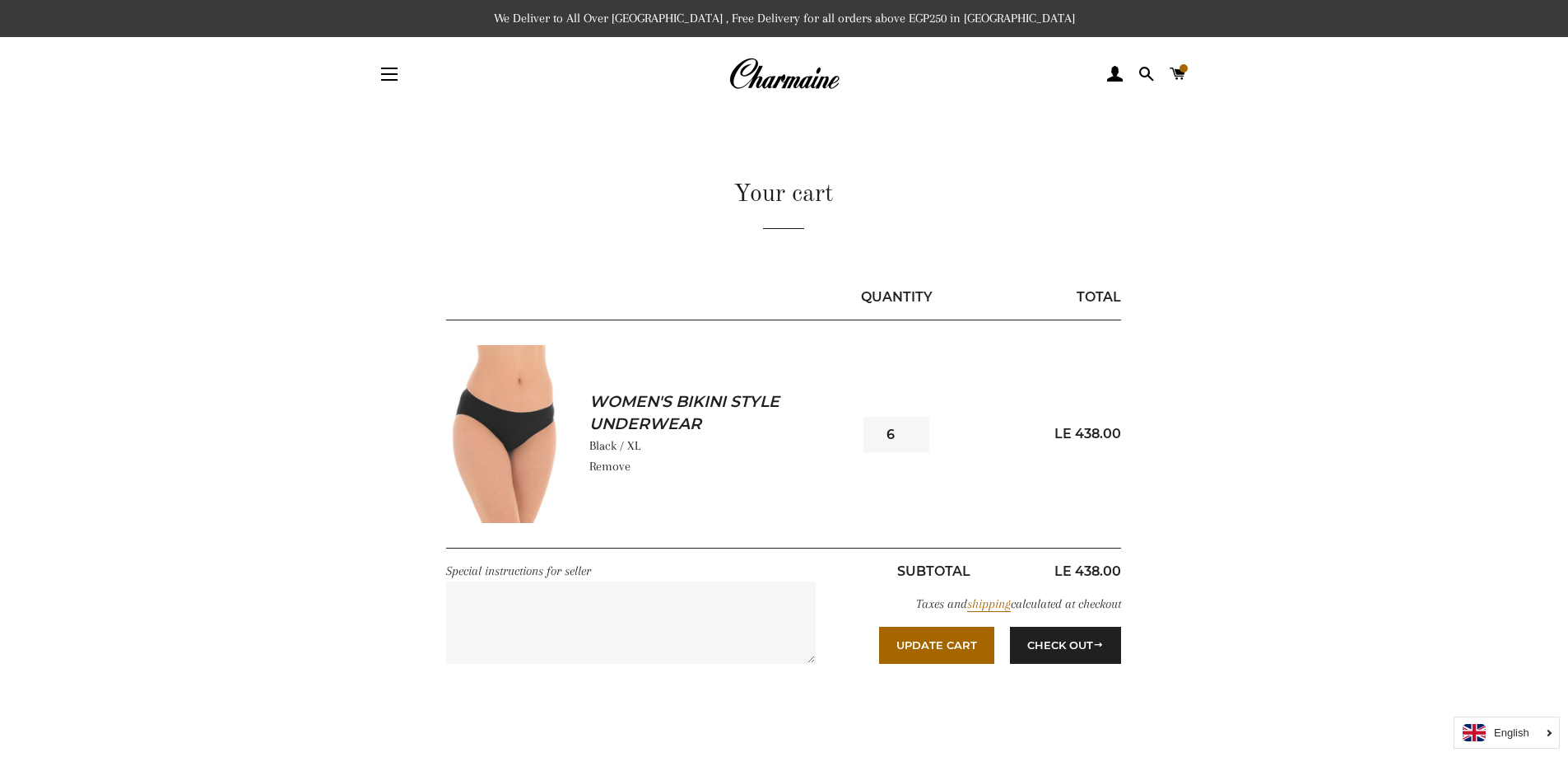
scroll to position [82, 0]
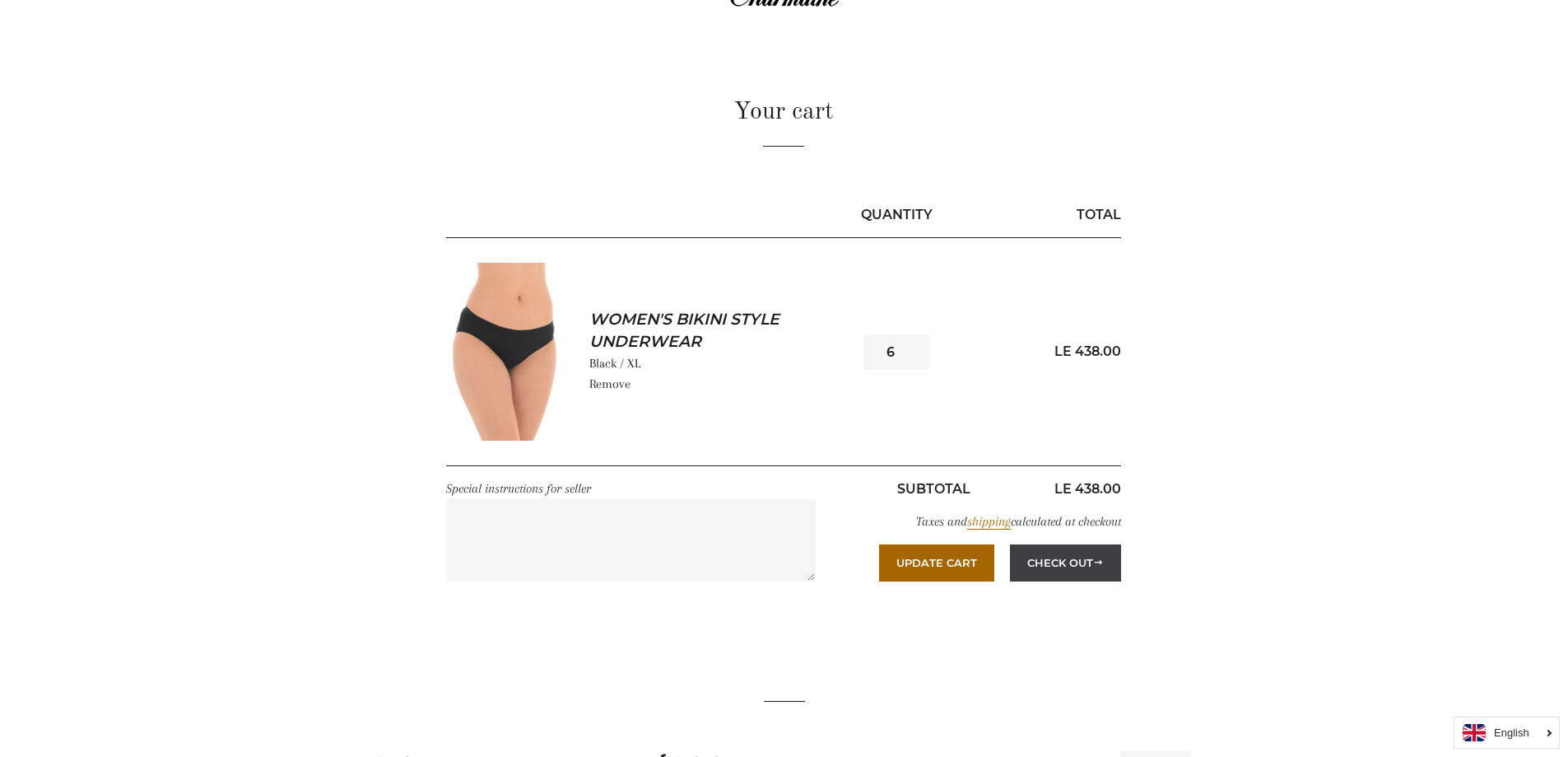
click at [1059, 555] on button "Check Out" at bounding box center [1066, 562] width 111 height 36
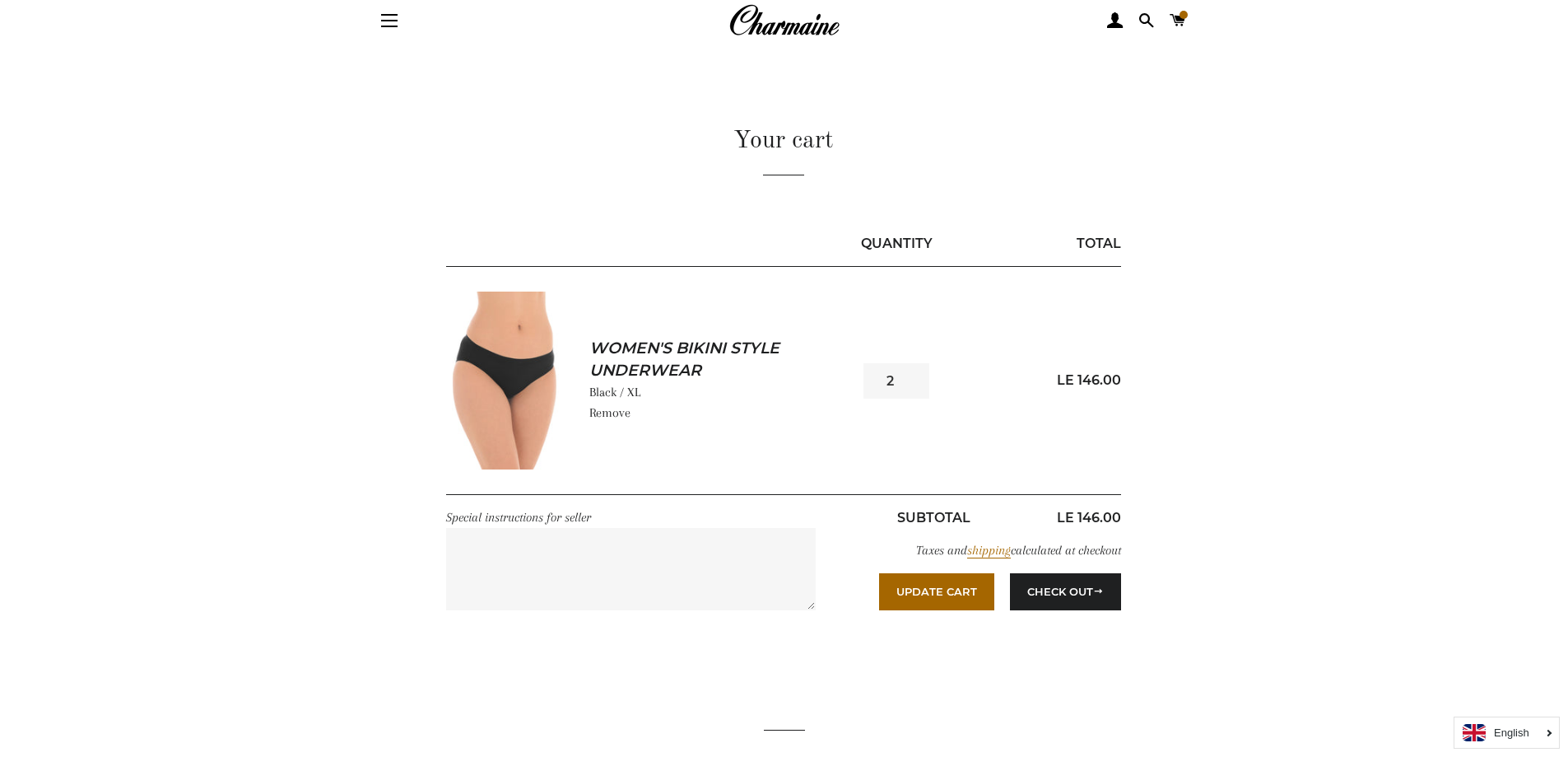
scroll to position [82, 0]
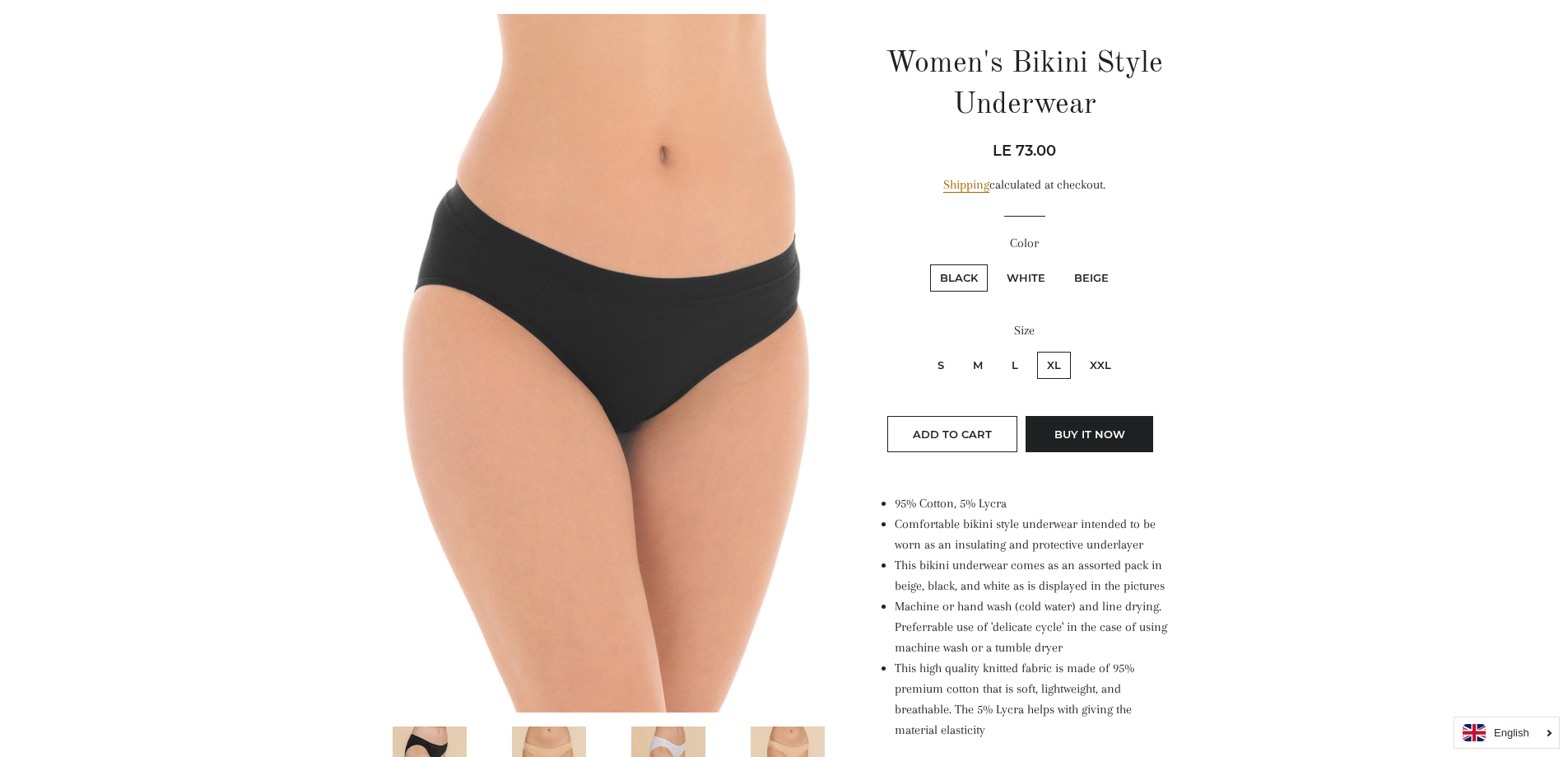
scroll to position [165, 0]
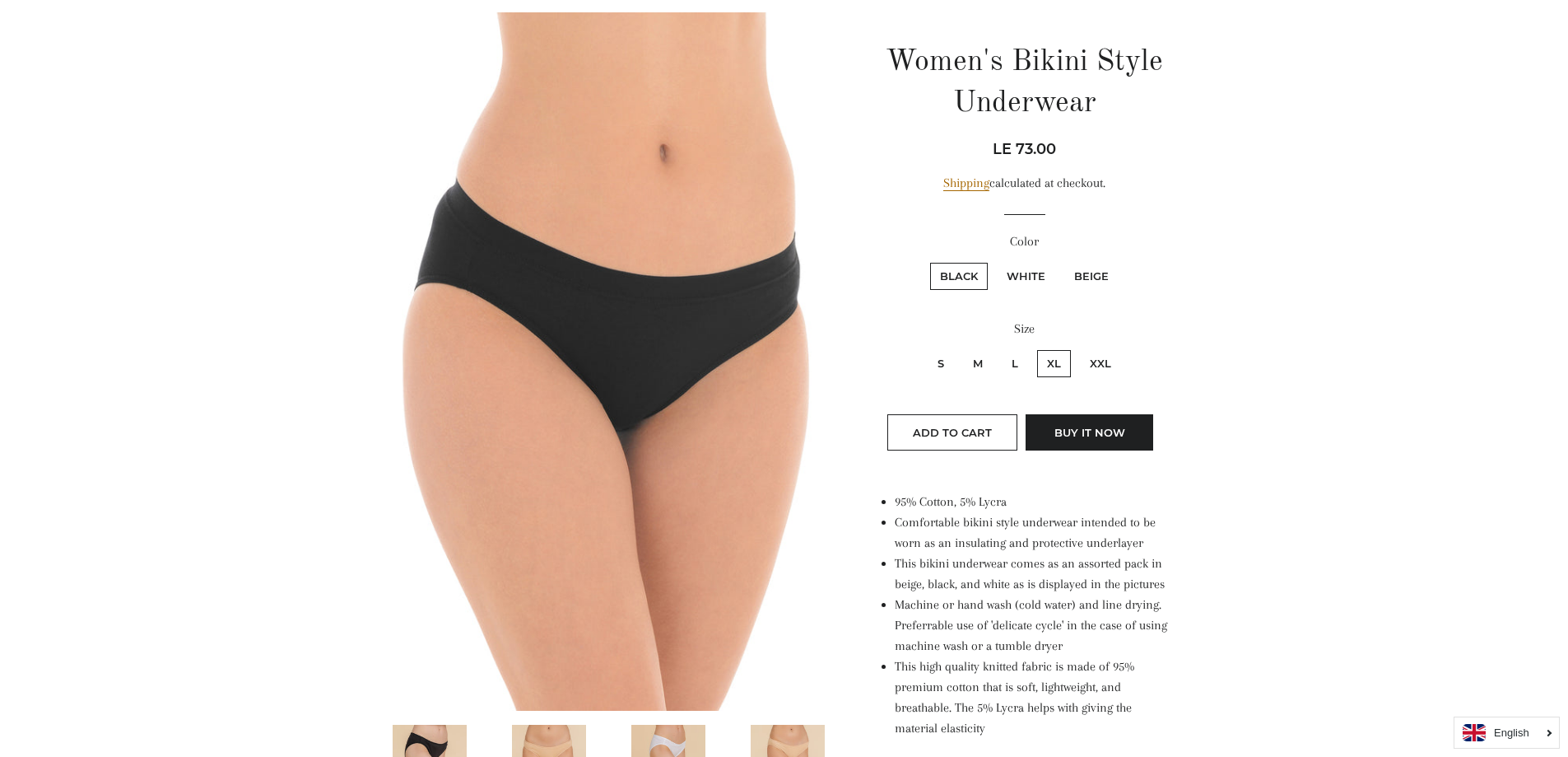
click at [1027, 282] on label "White" at bounding box center [1027, 276] width 59 height 27
click at [995, 261] on input "White" at bounding box center [995, 260] width 1 height 1
radio input "true"
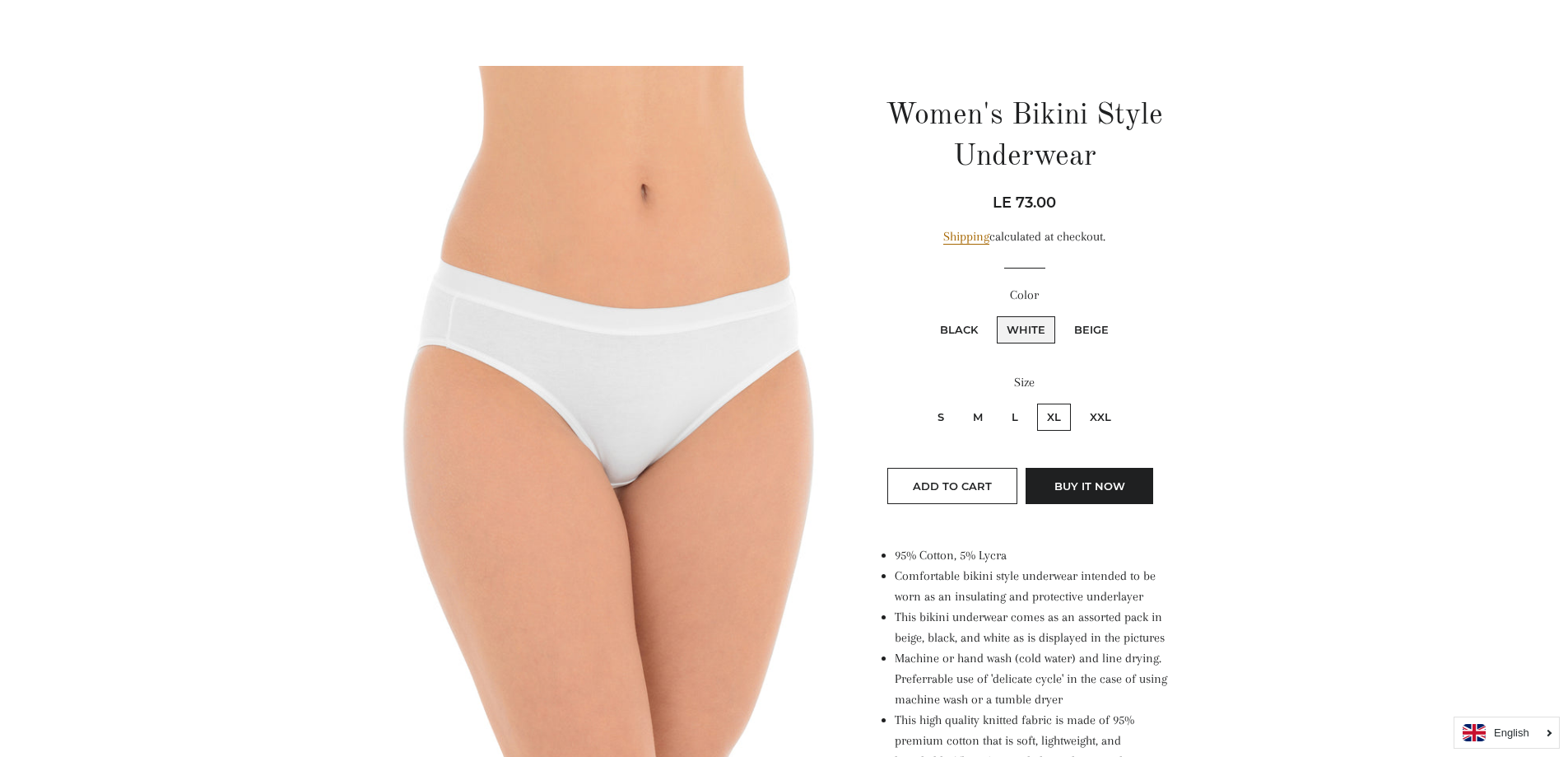
scroll to position [82, 0]
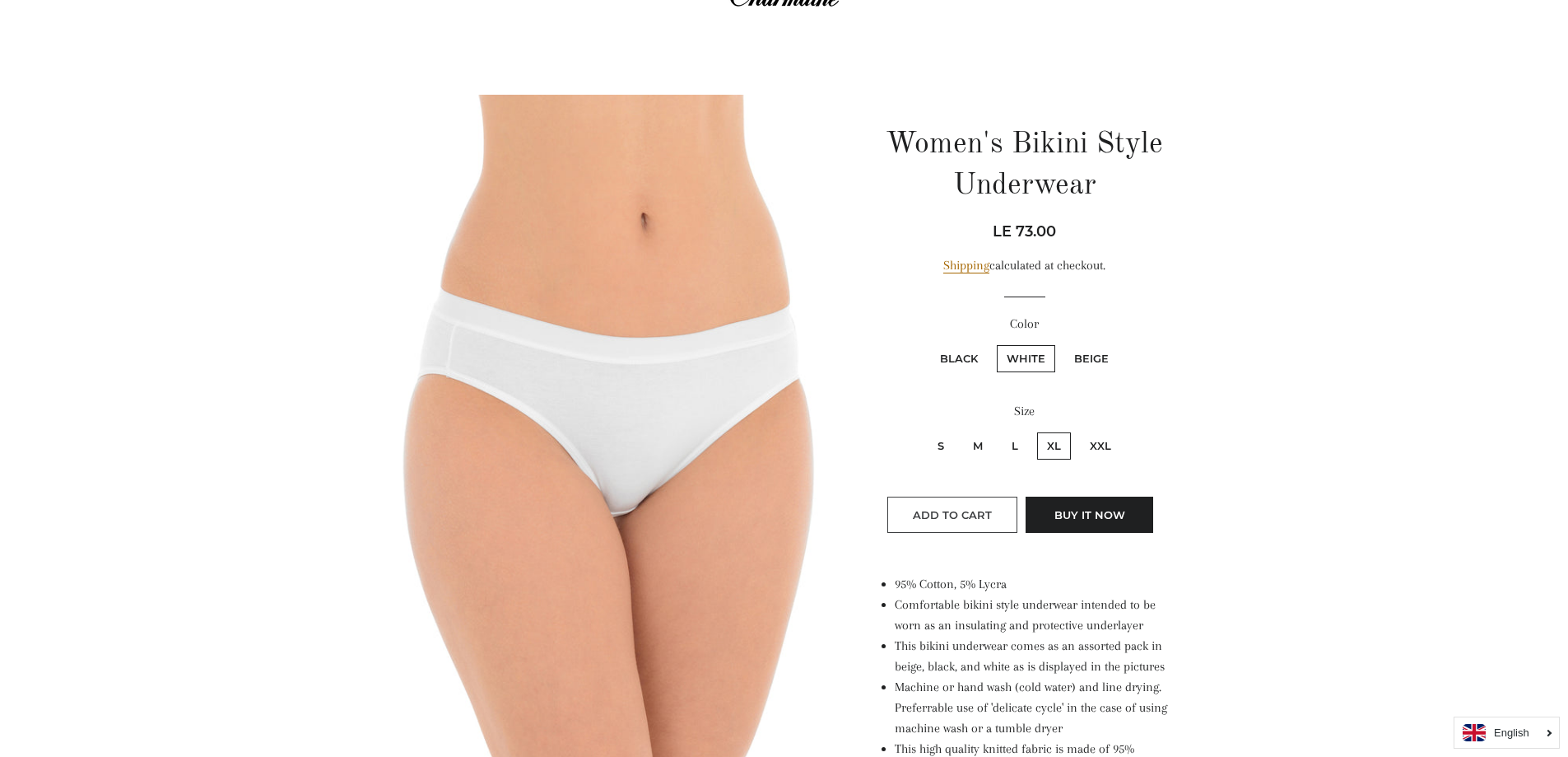
click at [973, 522] on button "Add to Cart" at bounding box center [952, 515] width 130 height 36
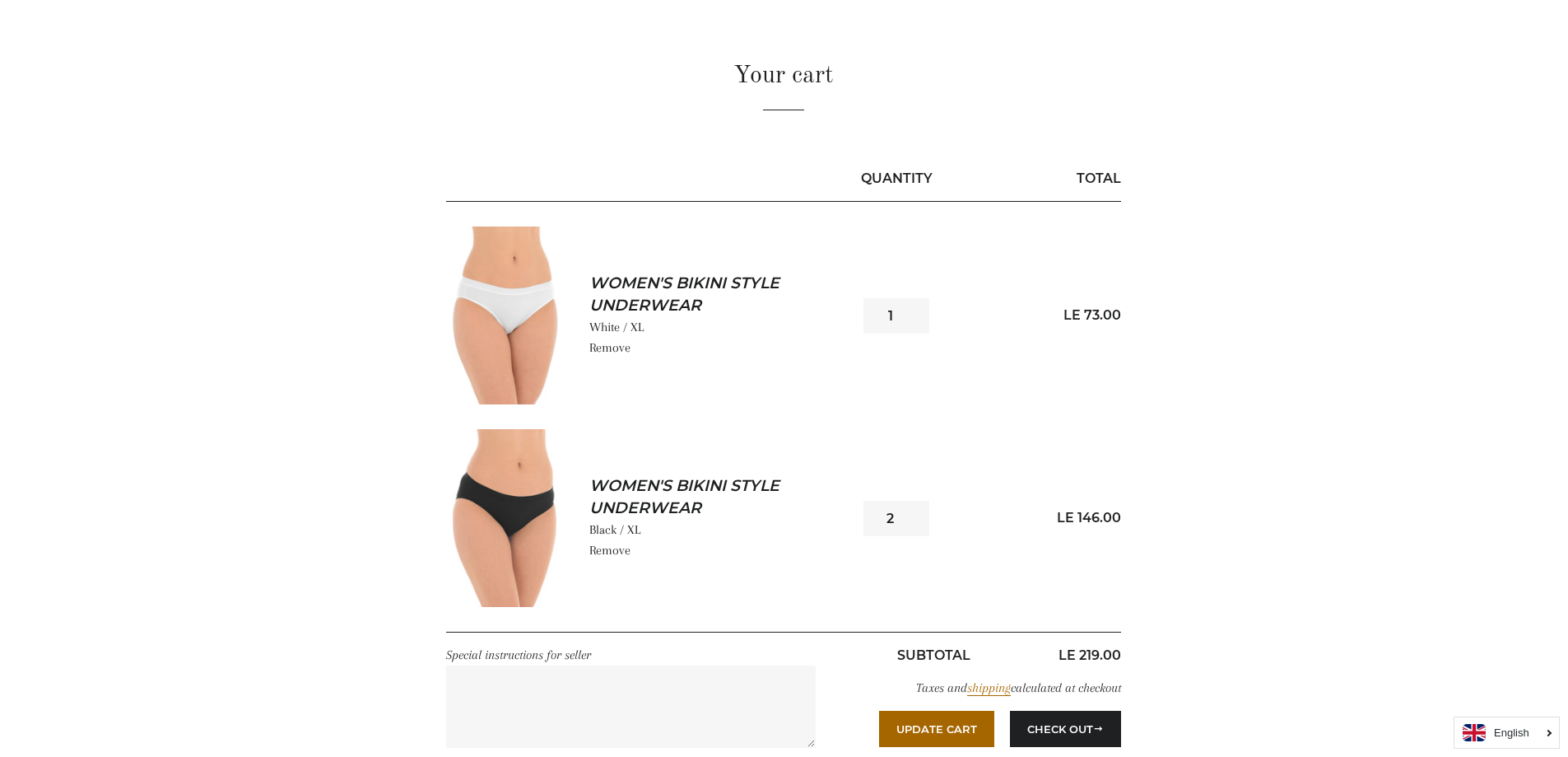
scroll to position [247, 0]
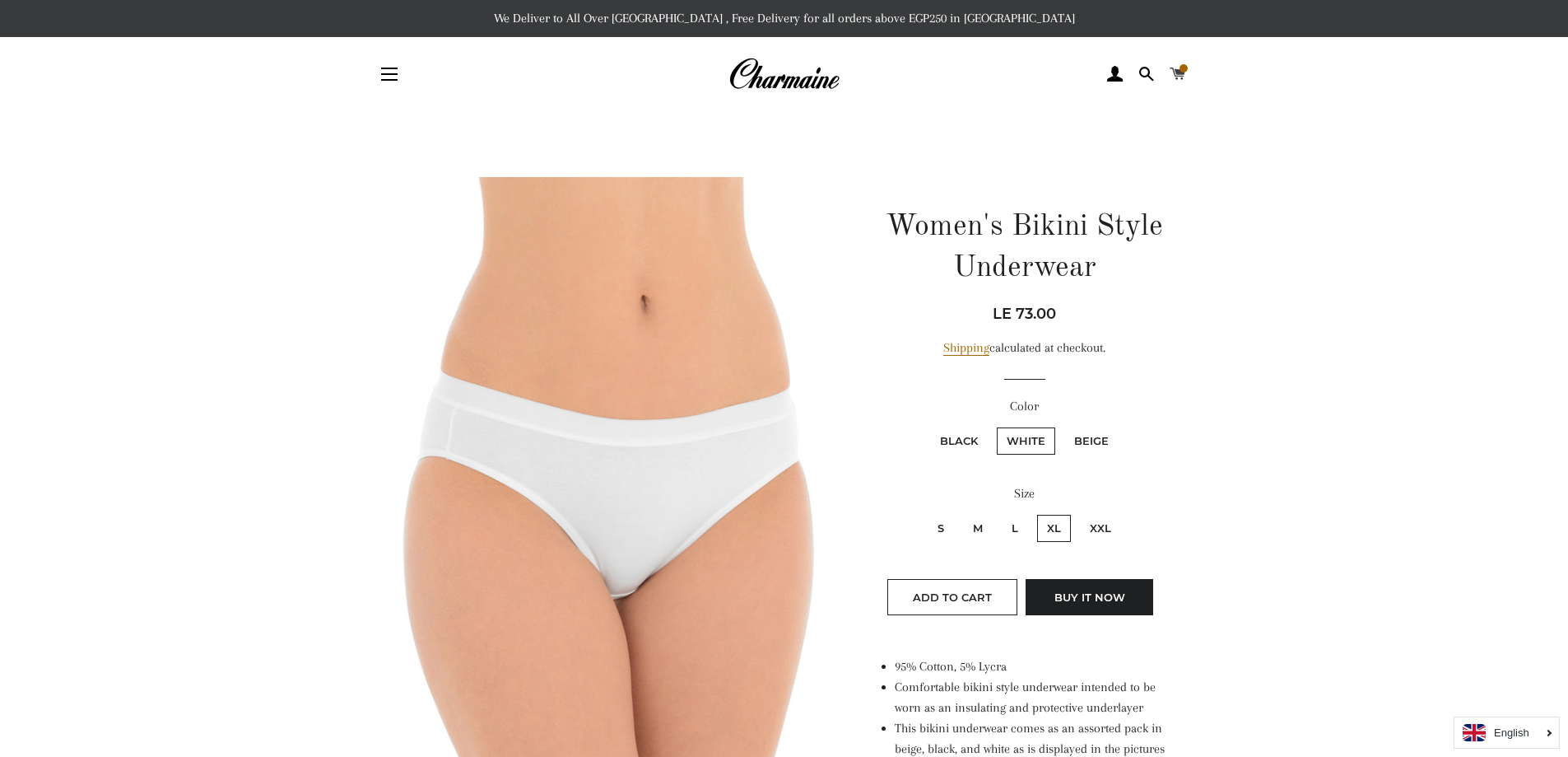
click at [1179, 73] on span at bounding box center [1177, 74] width 16 height 25
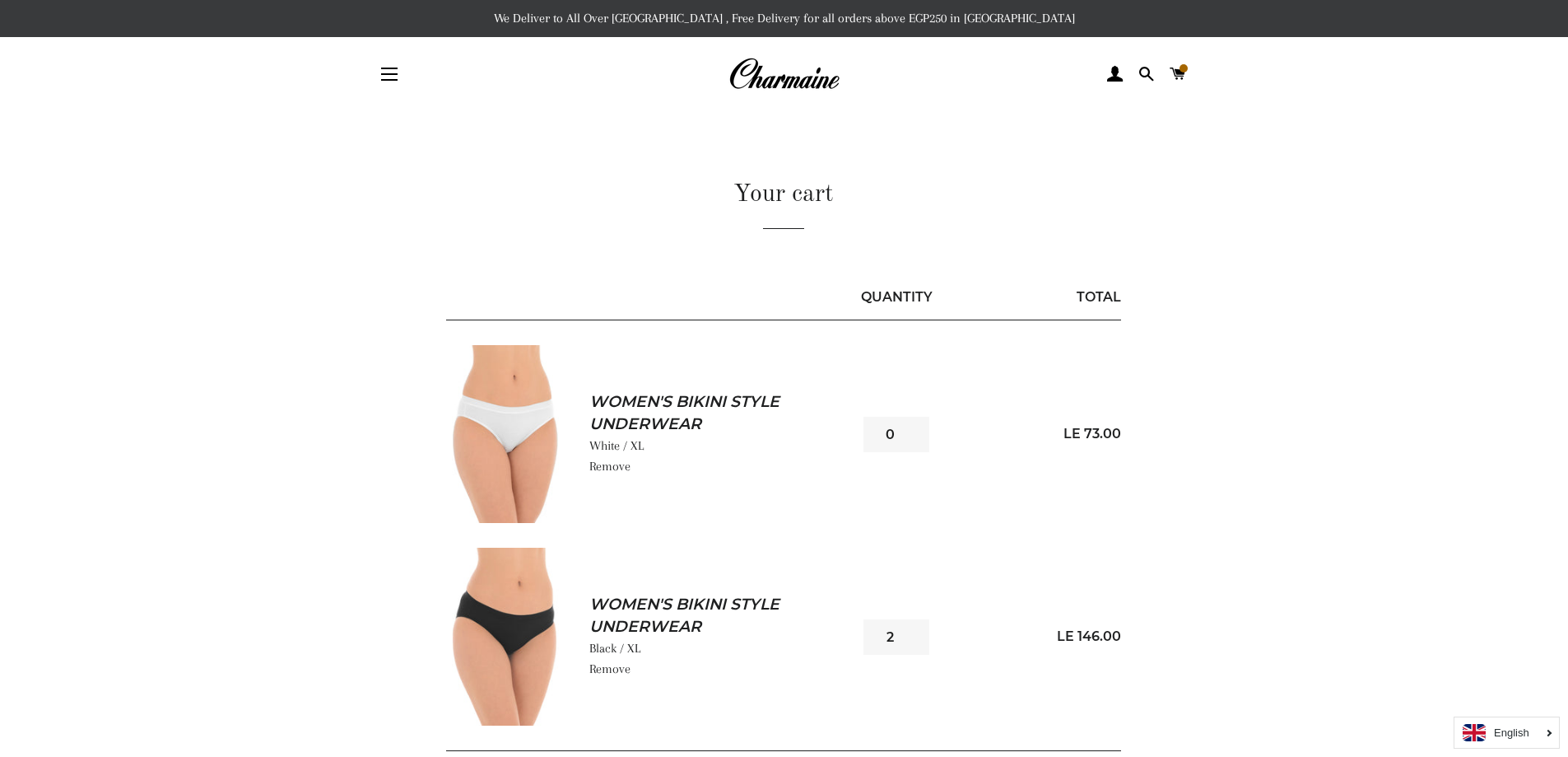
type input "0"
click at [913, 437] on input "0" at bounding box center [897, 433] width 66 height 35
click at [1316, 390] on main "Your cart Quantity Total Women's Bikini Style Underwear White / XL Remove Quant…" at bounding box center [784, 522] width 1568 height 824
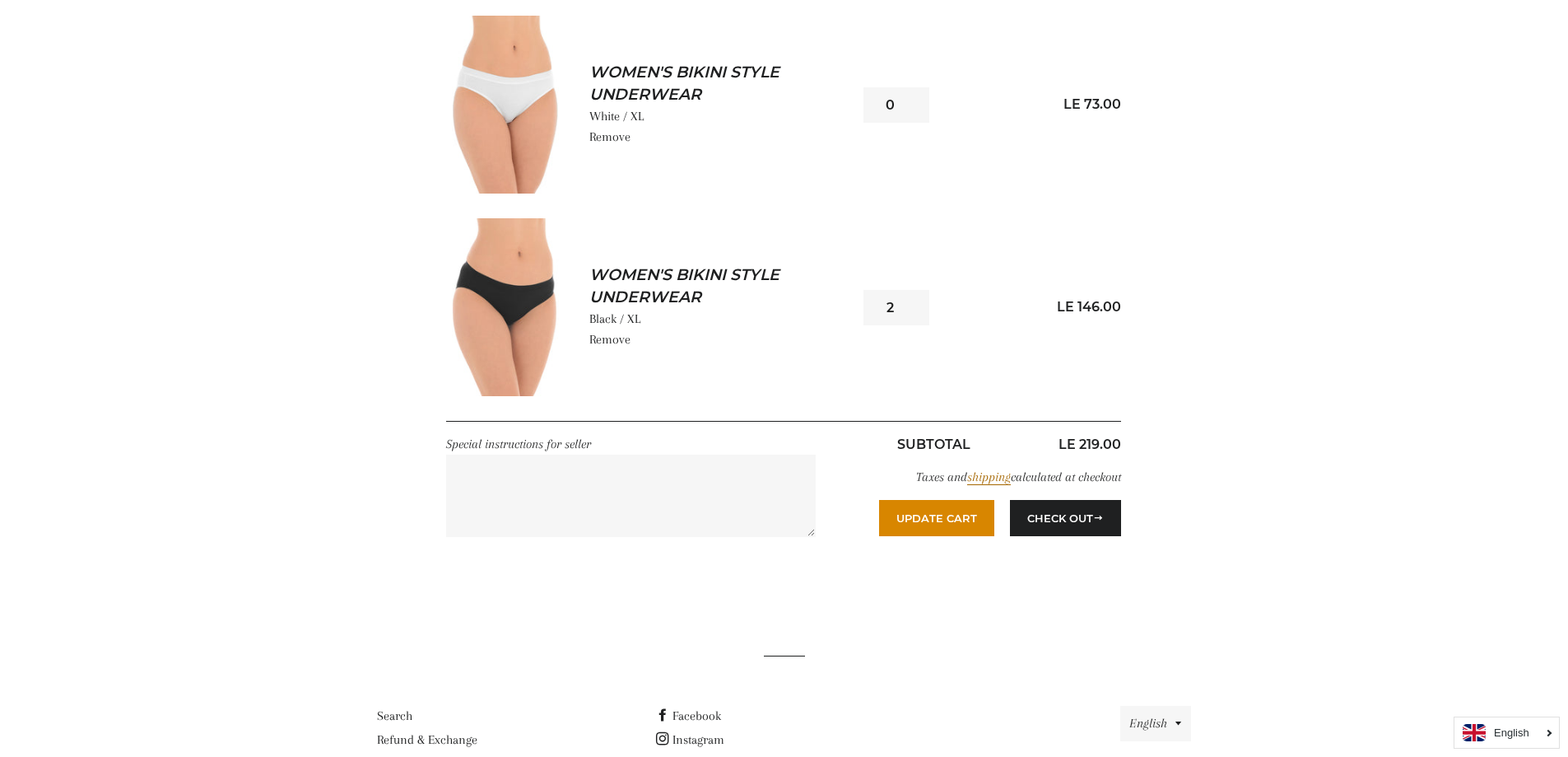
click at [946, 516] on button "Update Cart" at bounding box center [937, 518] width 115 height 36
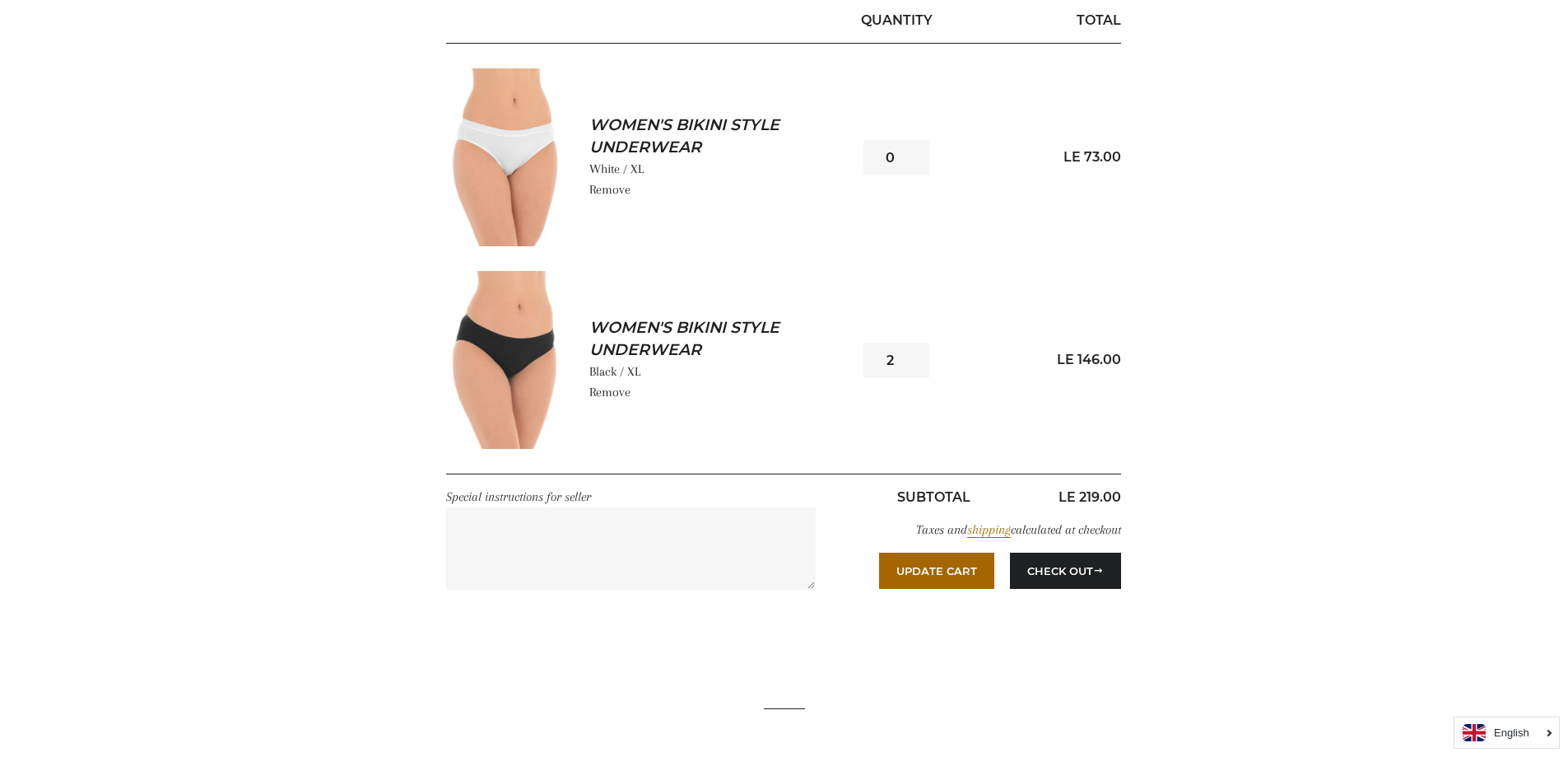
scroll to position [247, 0]
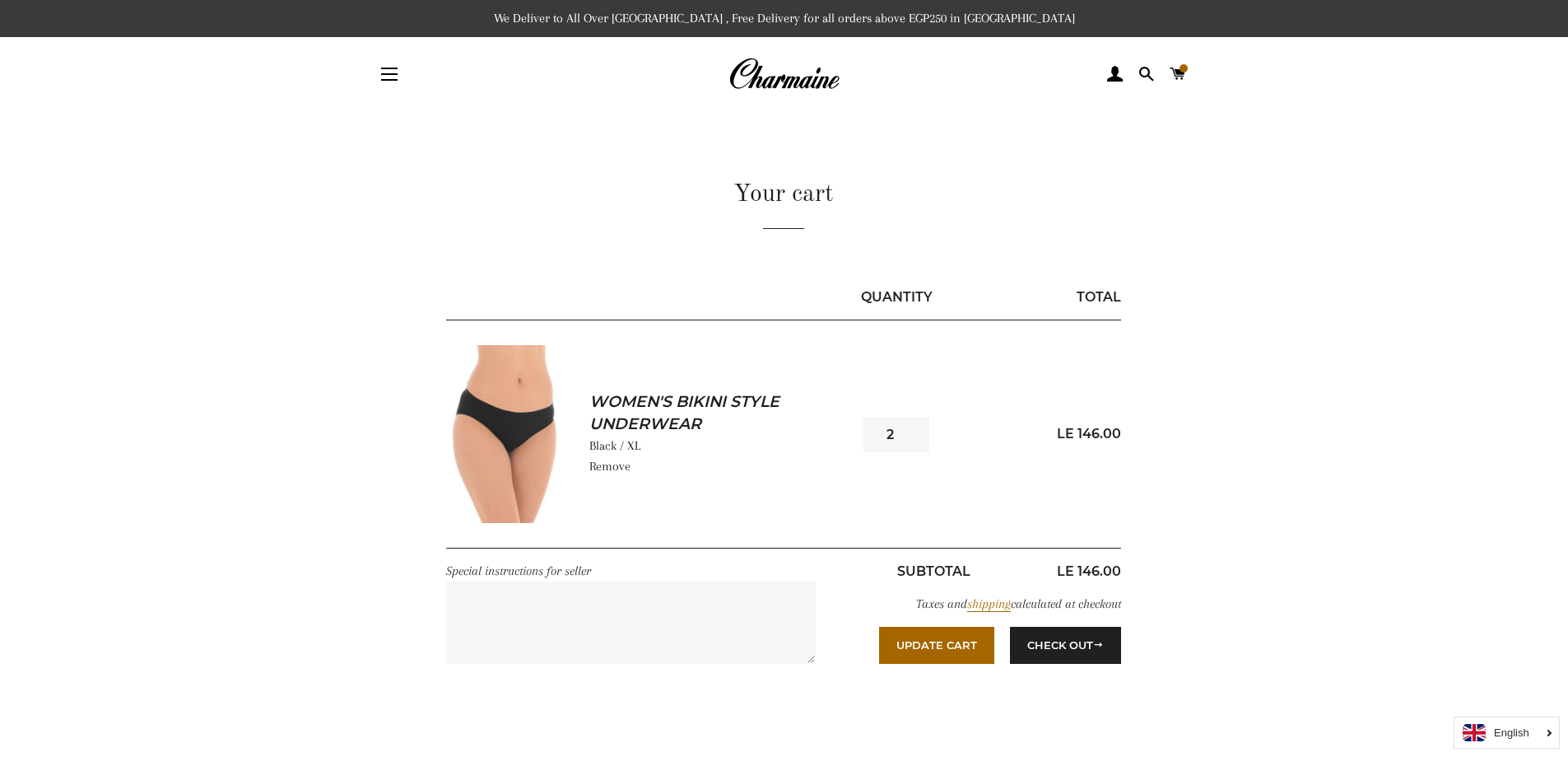
scroll to position [82, 0]
